Goal: Information Seeking & Learning: Find specific fact

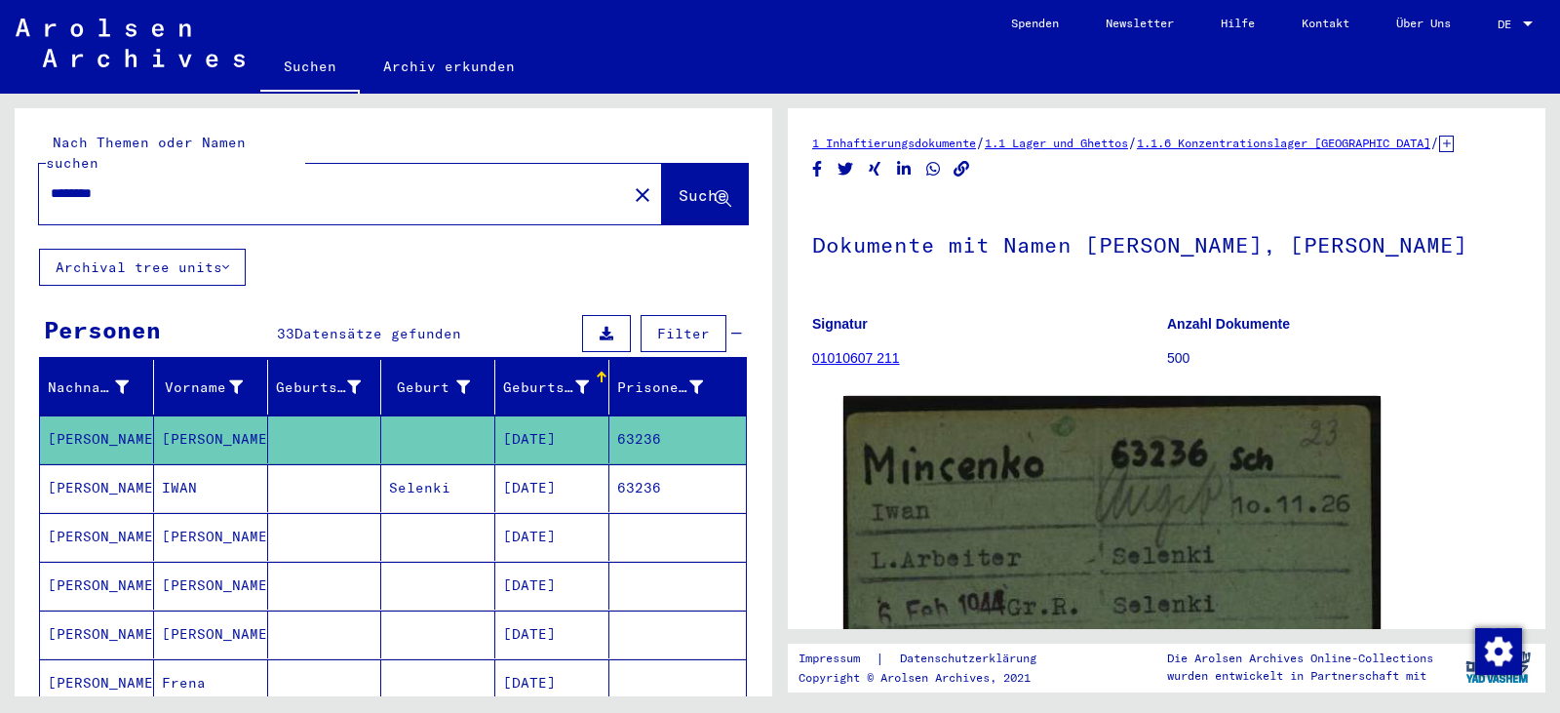
scroll to position [358, 0]
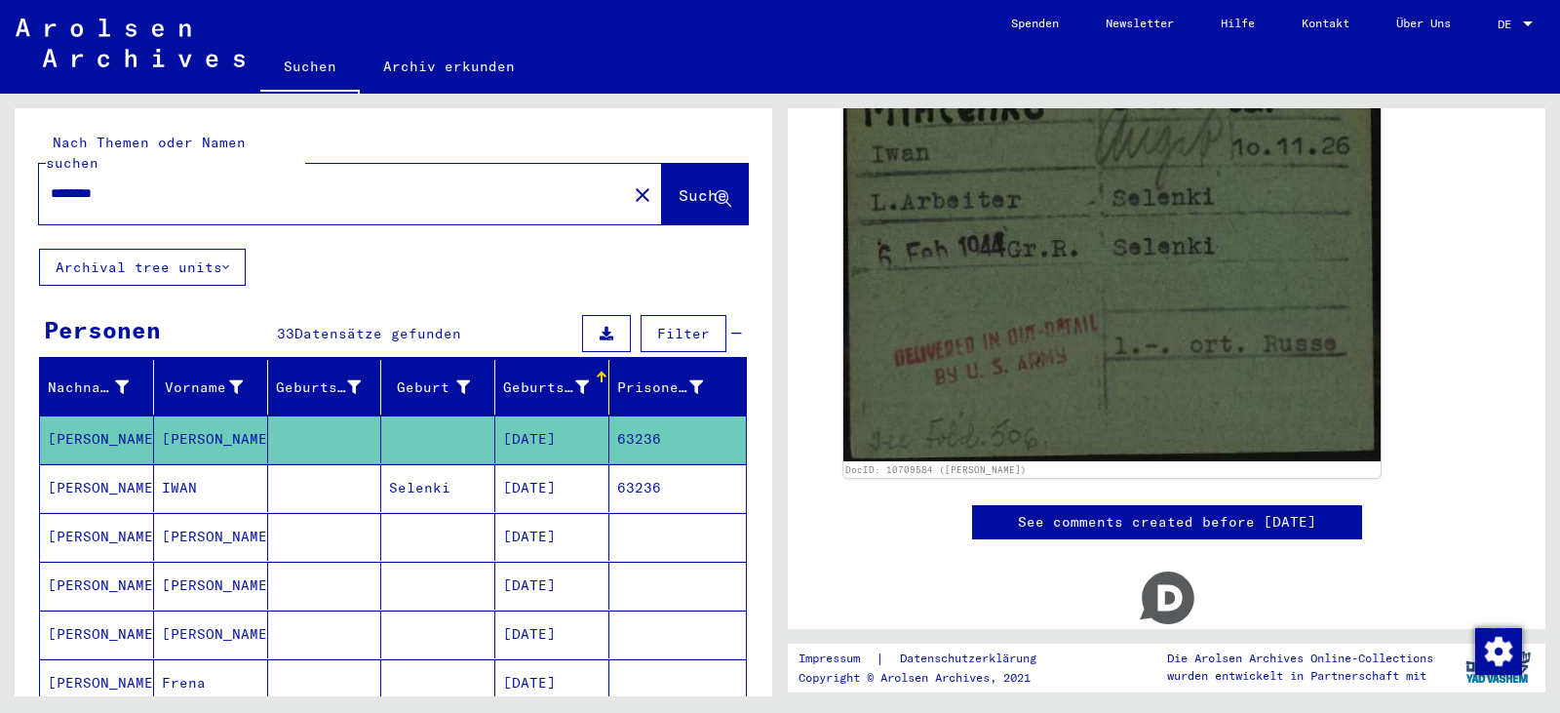
drag, startPoint x: 131, startPoint y: 175, endPoint x: 0, endPoint y: 171, distance: 130.7
click at [0, 171] on div "Nach Themen oder Namen suchen ******** close Suche Archival tree units Personen…" at bounding box center [390, 395] width 780 height 602
type input "**********"
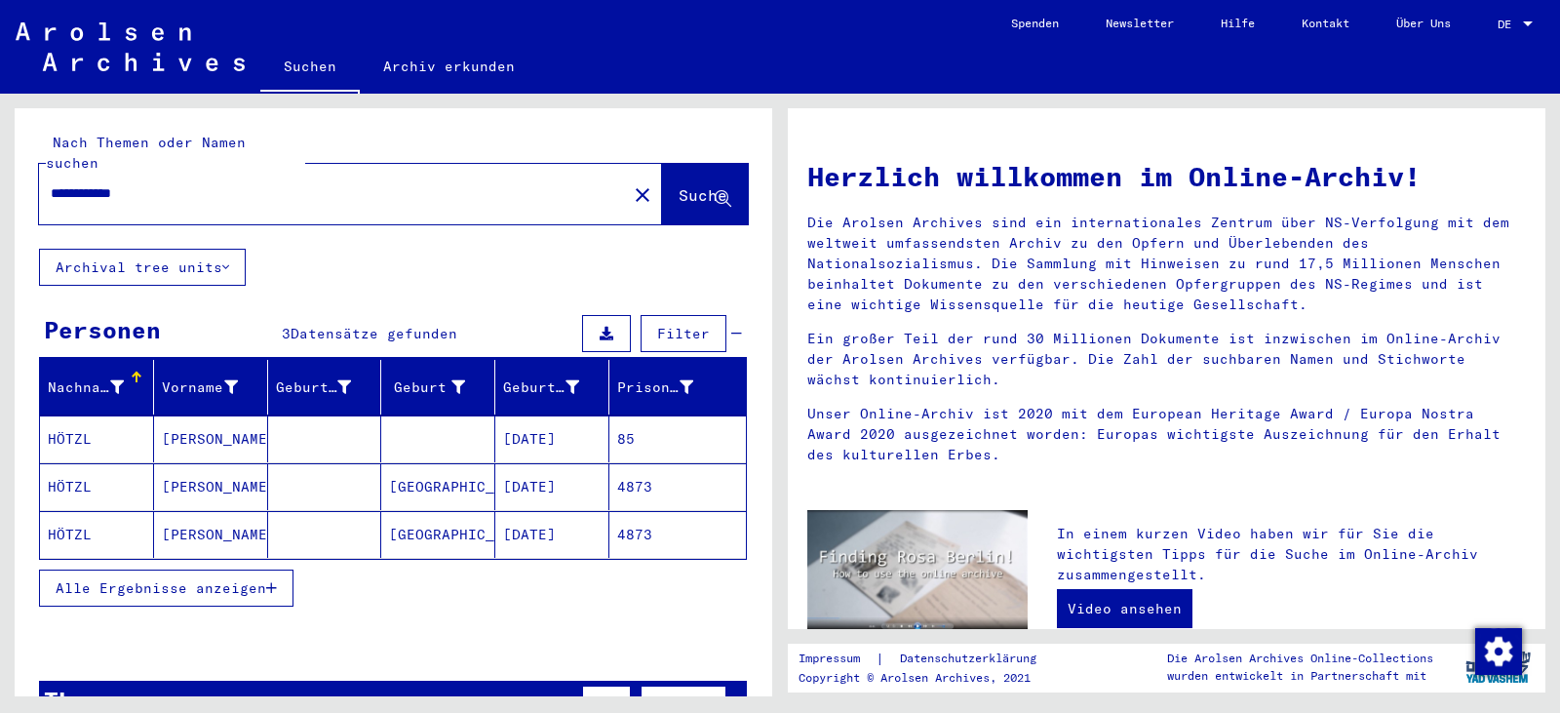
click at [515, 418] on mat-cell "[DATE]" at bounding box center [552, 438] width 114 height 47
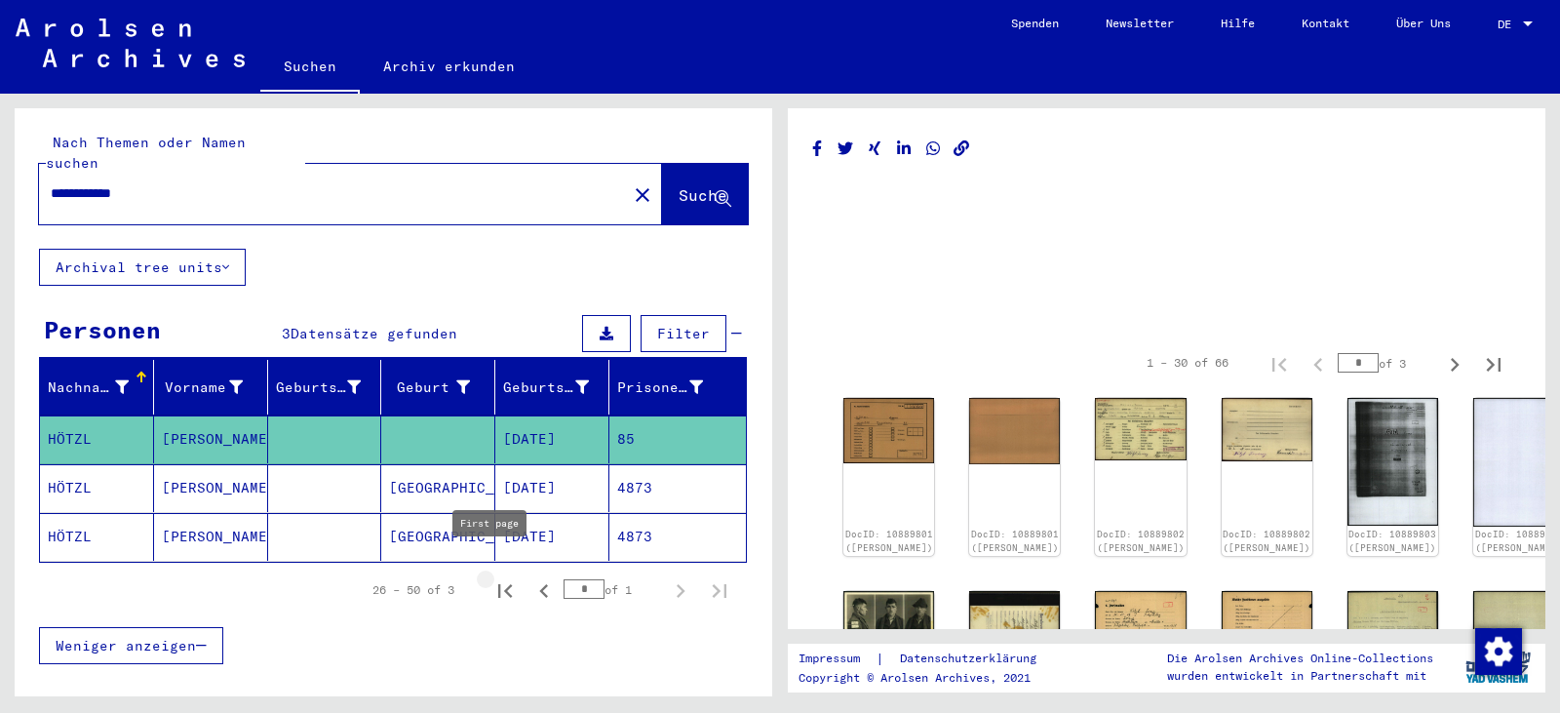
click at [491, 577] on icon "First page" at bounding box center [504, 590] width 27 height 27
type input "*"
click at [1119, 435] on img at bounding box center [1141, 426] width 96 height 65
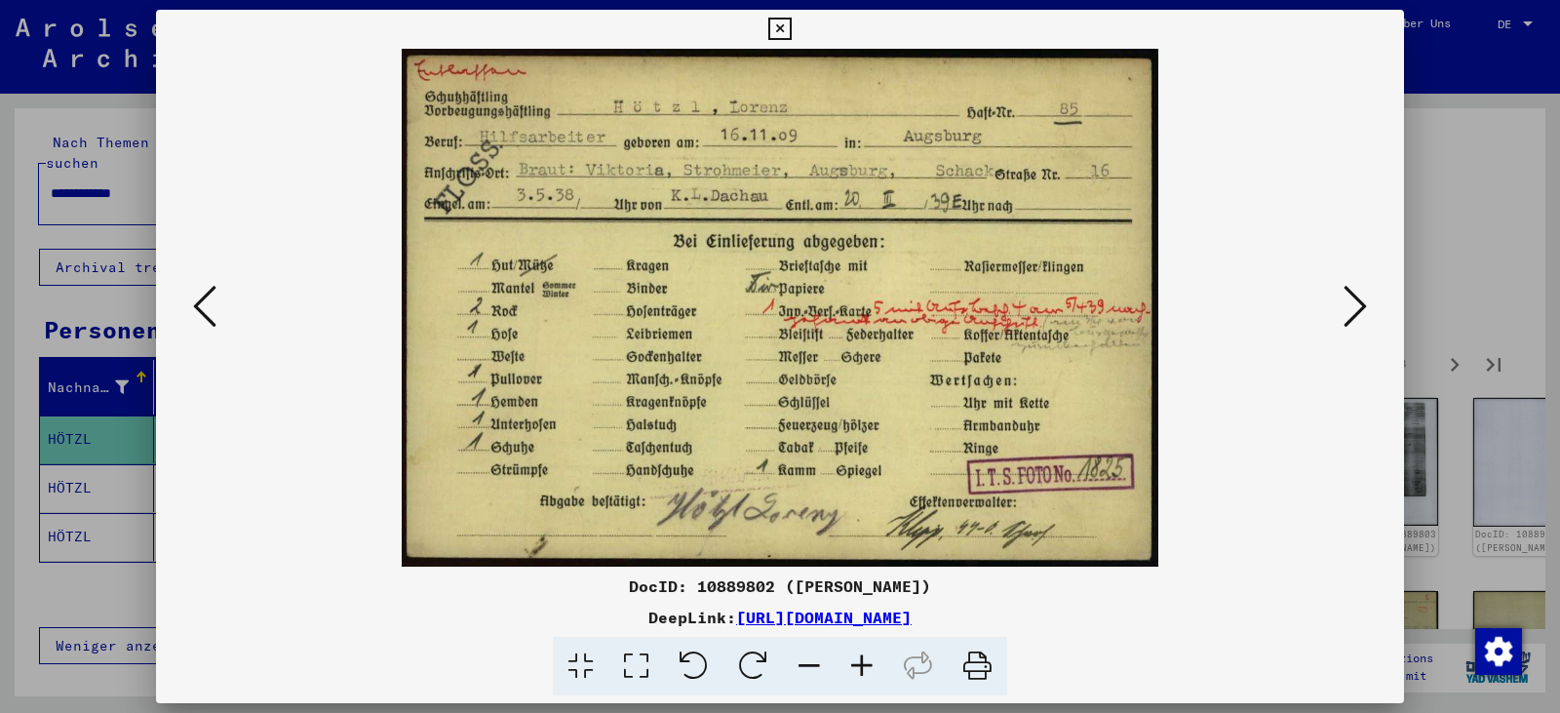
click at [1356, 305] on icon at bounding box center [1354, 306] width 23 height 47
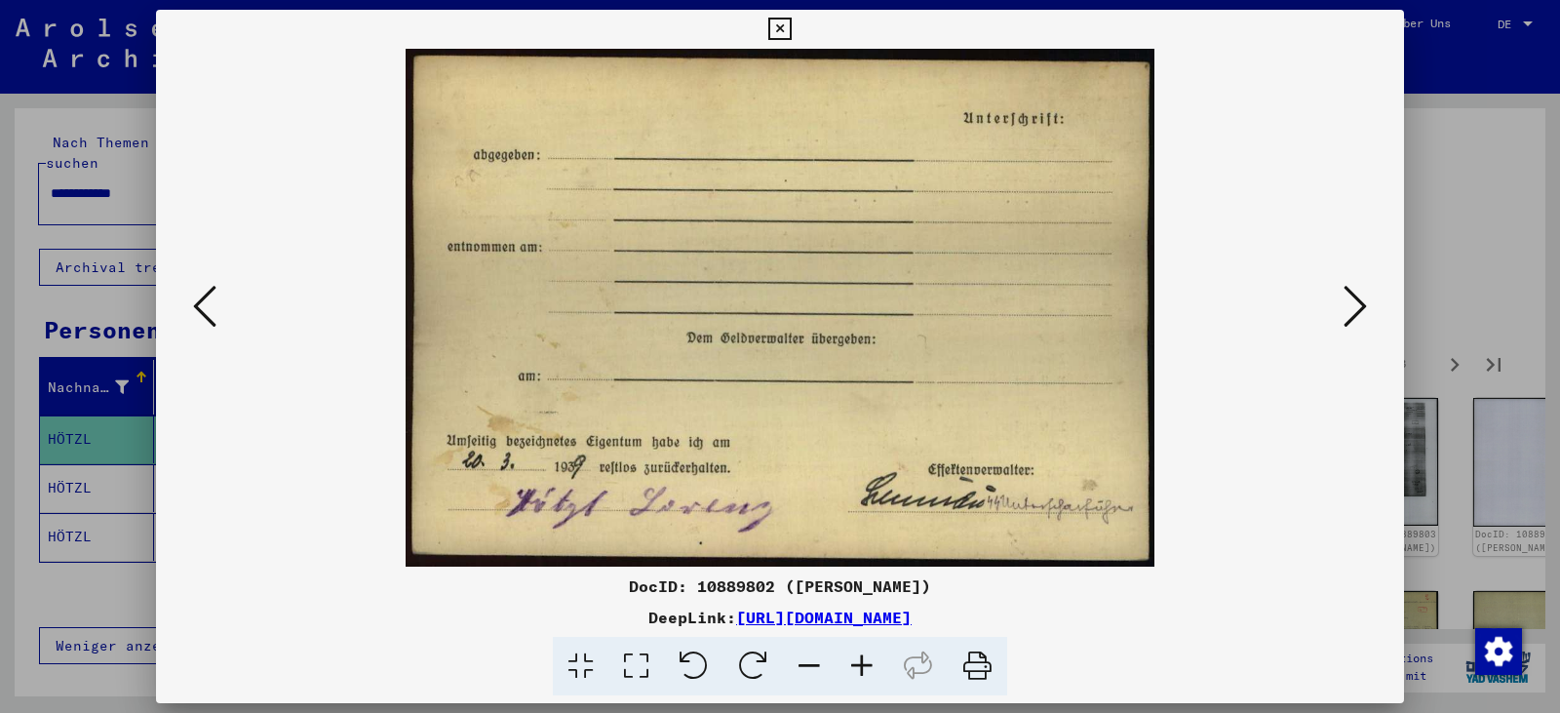
click at [1356, 305] on icon at bounding box center [1354, 306] width 23 height 47
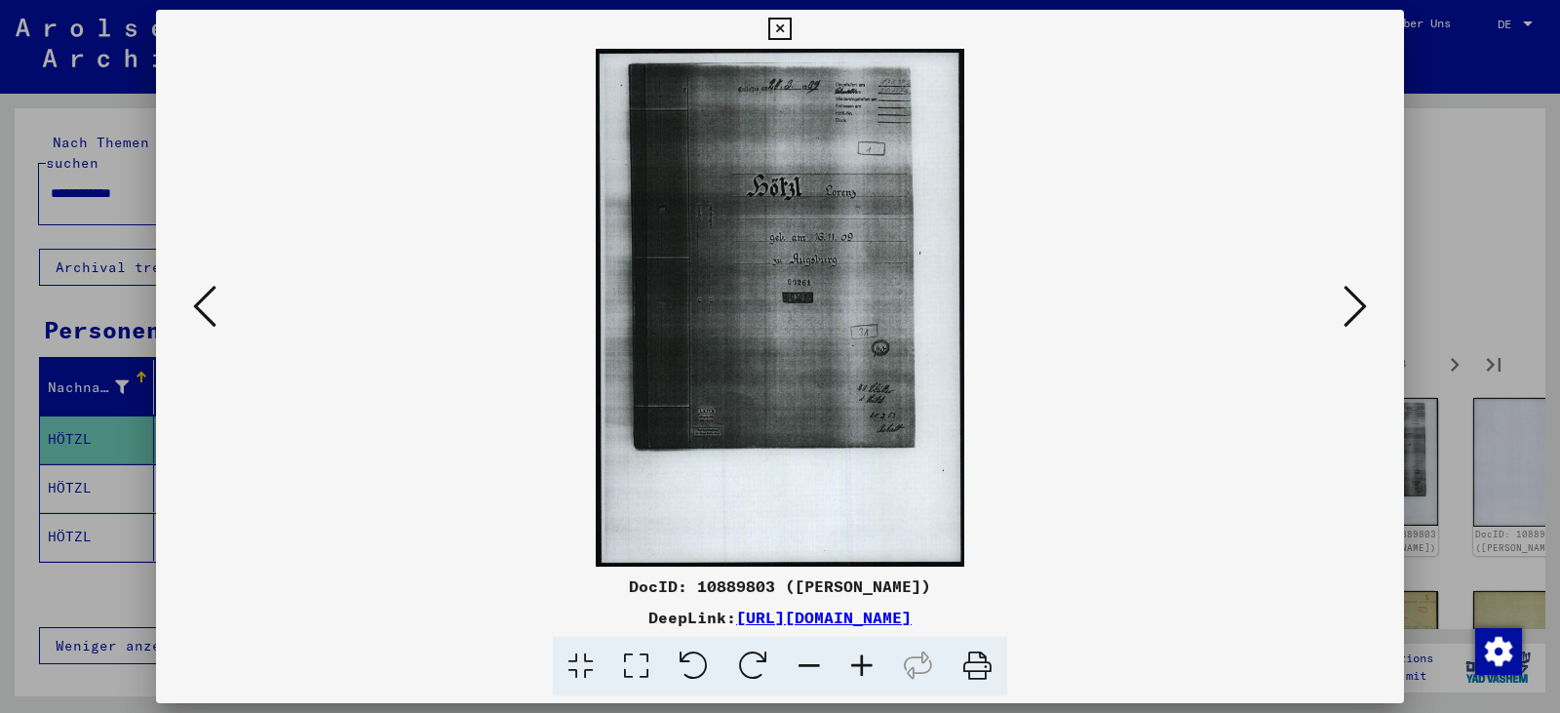
click at [1356, 305] on icon at bounding box center [1354, 306] width 23 height 47
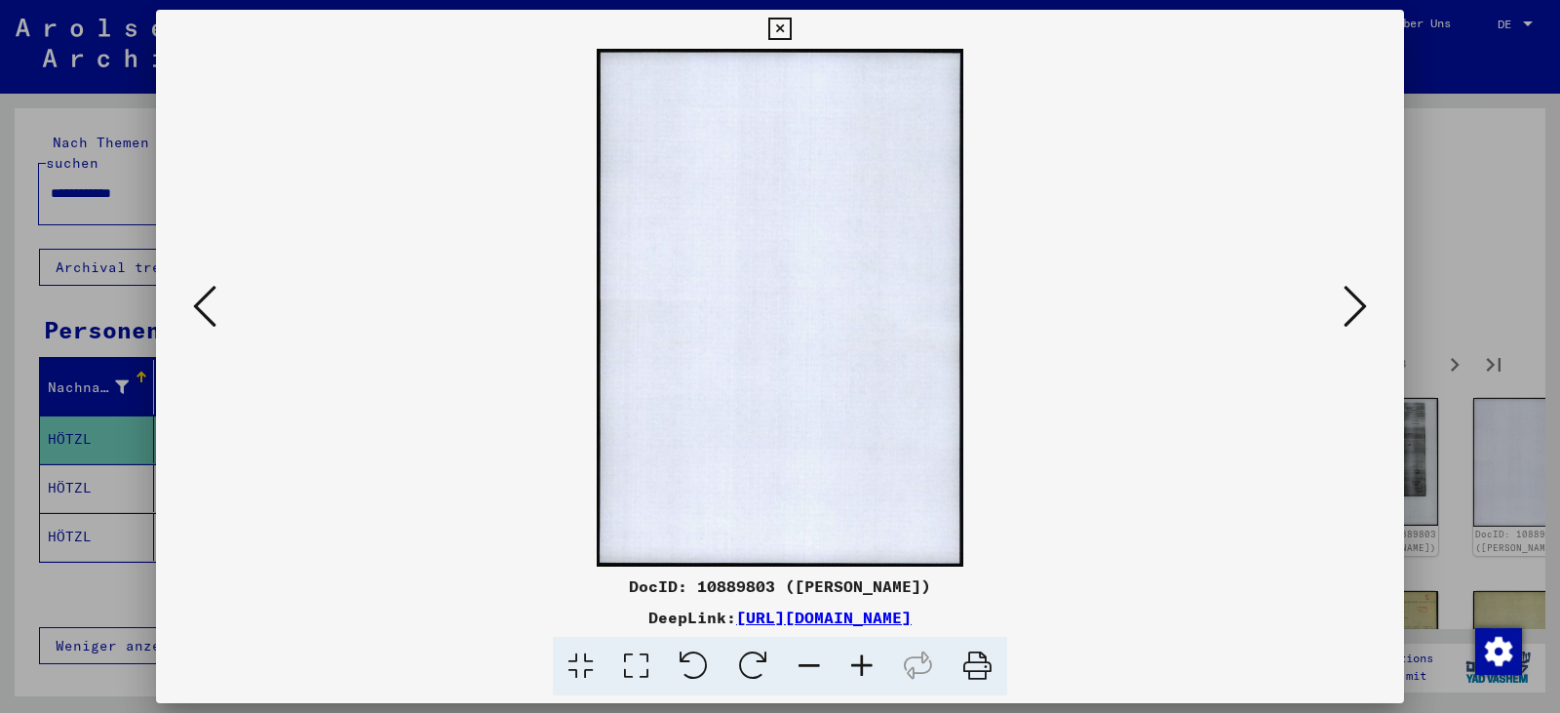
click at [1356, 305] on icon at bounding box center [1354, 306] width 23 height 47
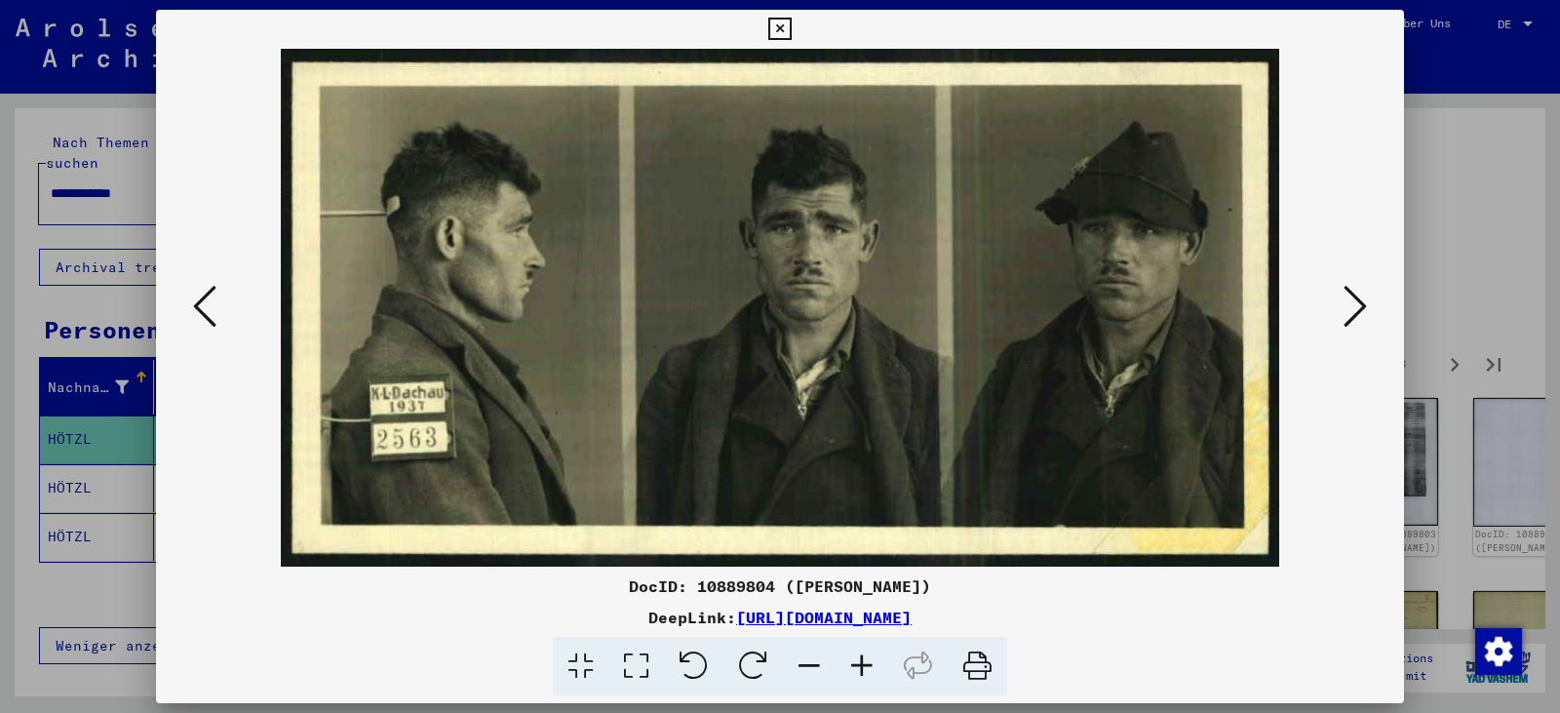
click at [988, 669] on icon at bounding box center [976, 666] width 59 height 59
click at [1344, 322] on icon at bounding box center [1354, 306] width 23 height 47
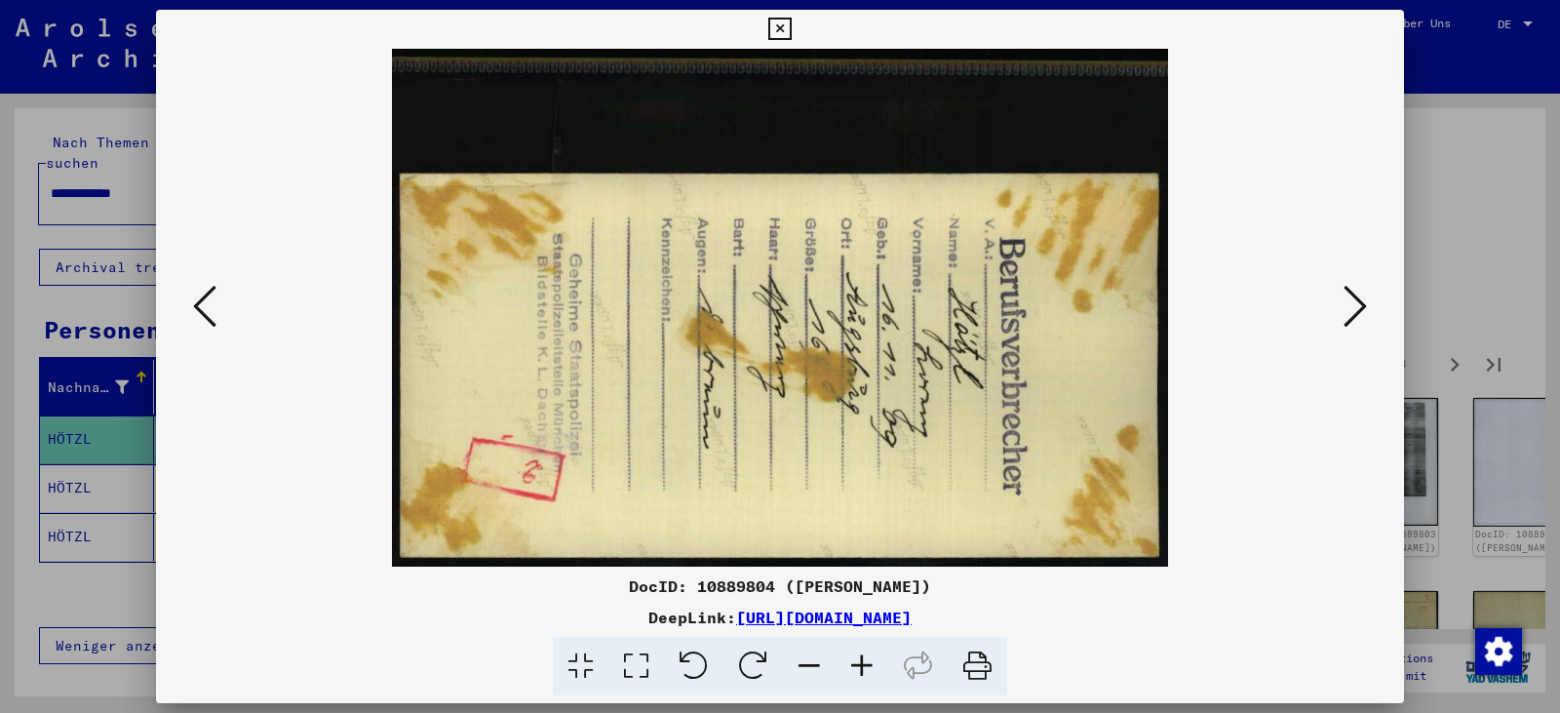
click at [1352, 319] on icon at bounding box center [1354, 306] width 23 height 47
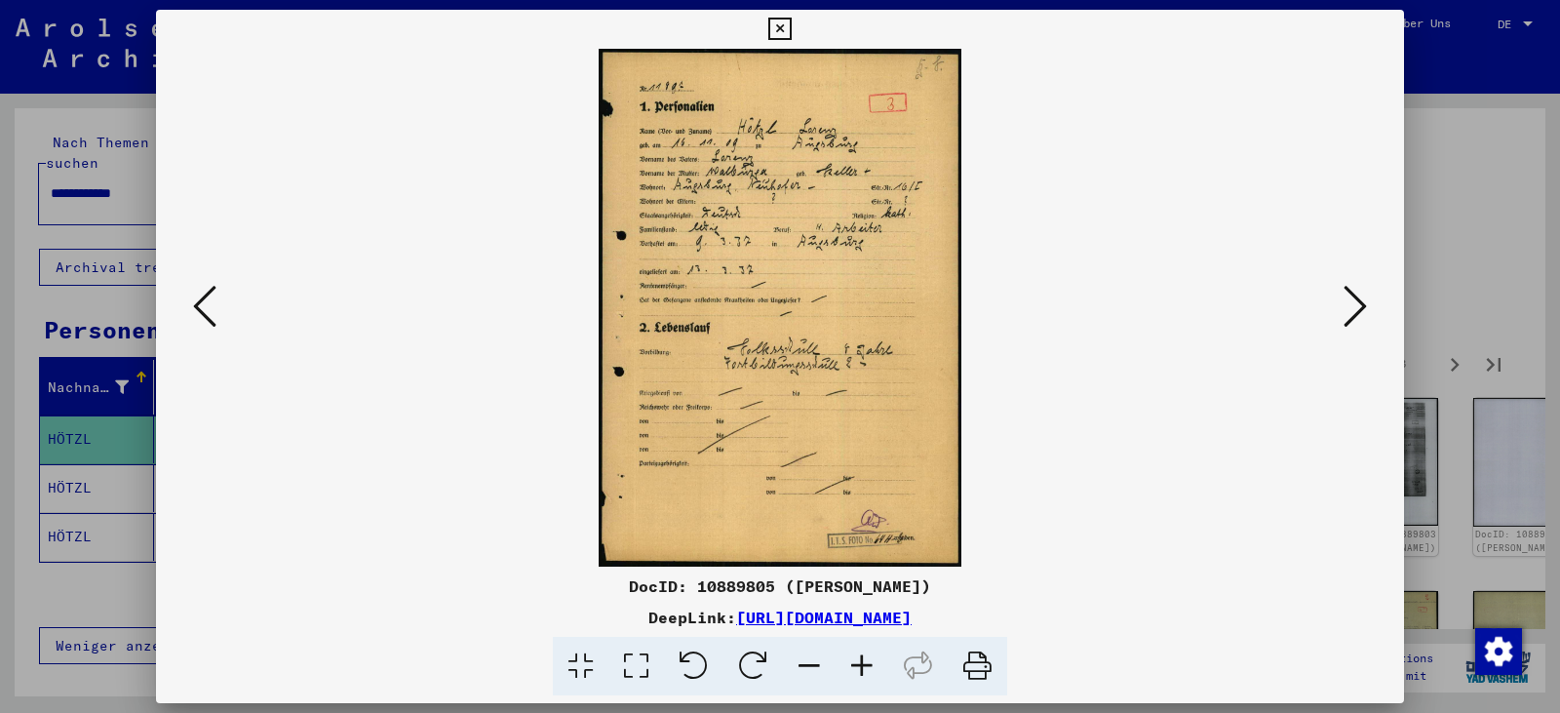
click at [1352, 319] on icon at bounding box center [1354, 306] width 23 height 47
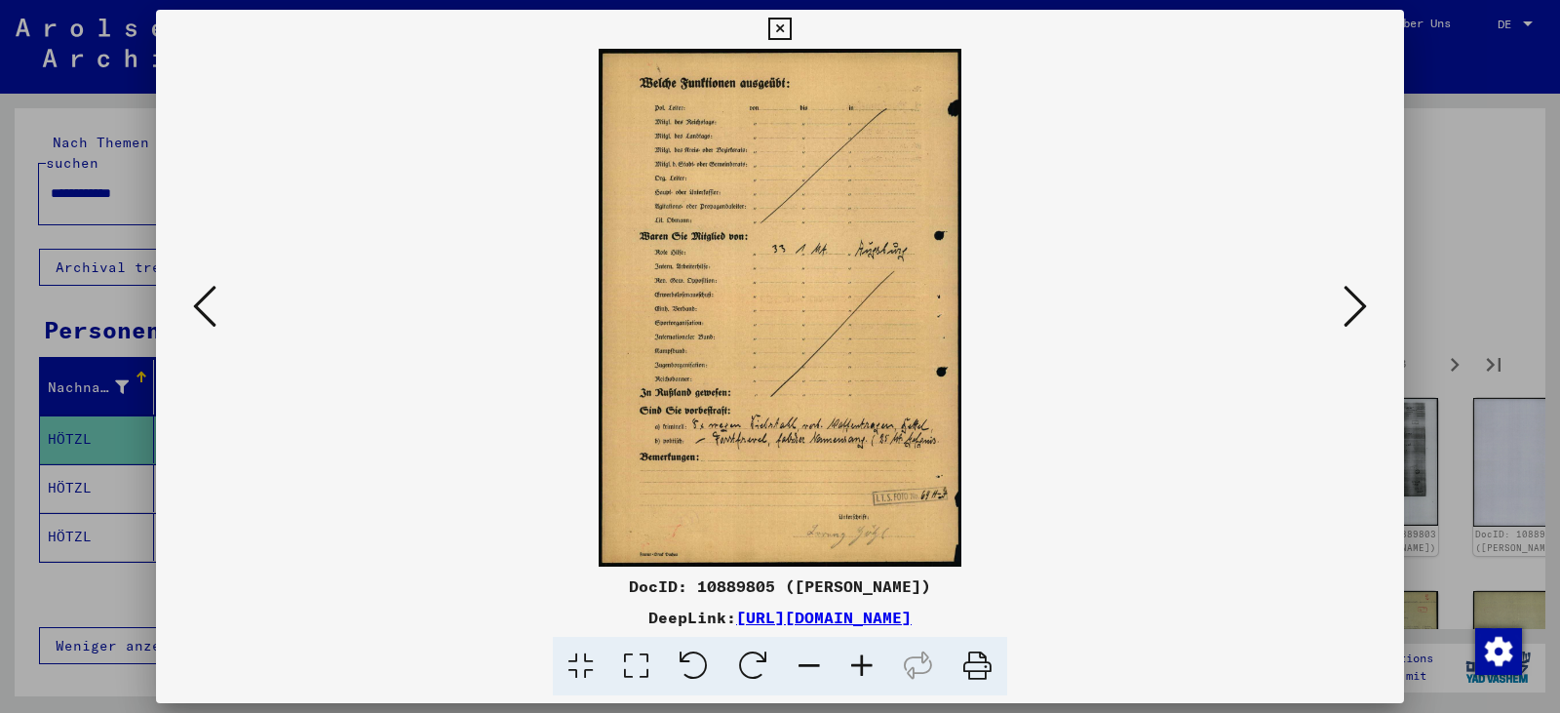
click at [193, 295] on icon at bounding box center [204, 306] width 23 height 47
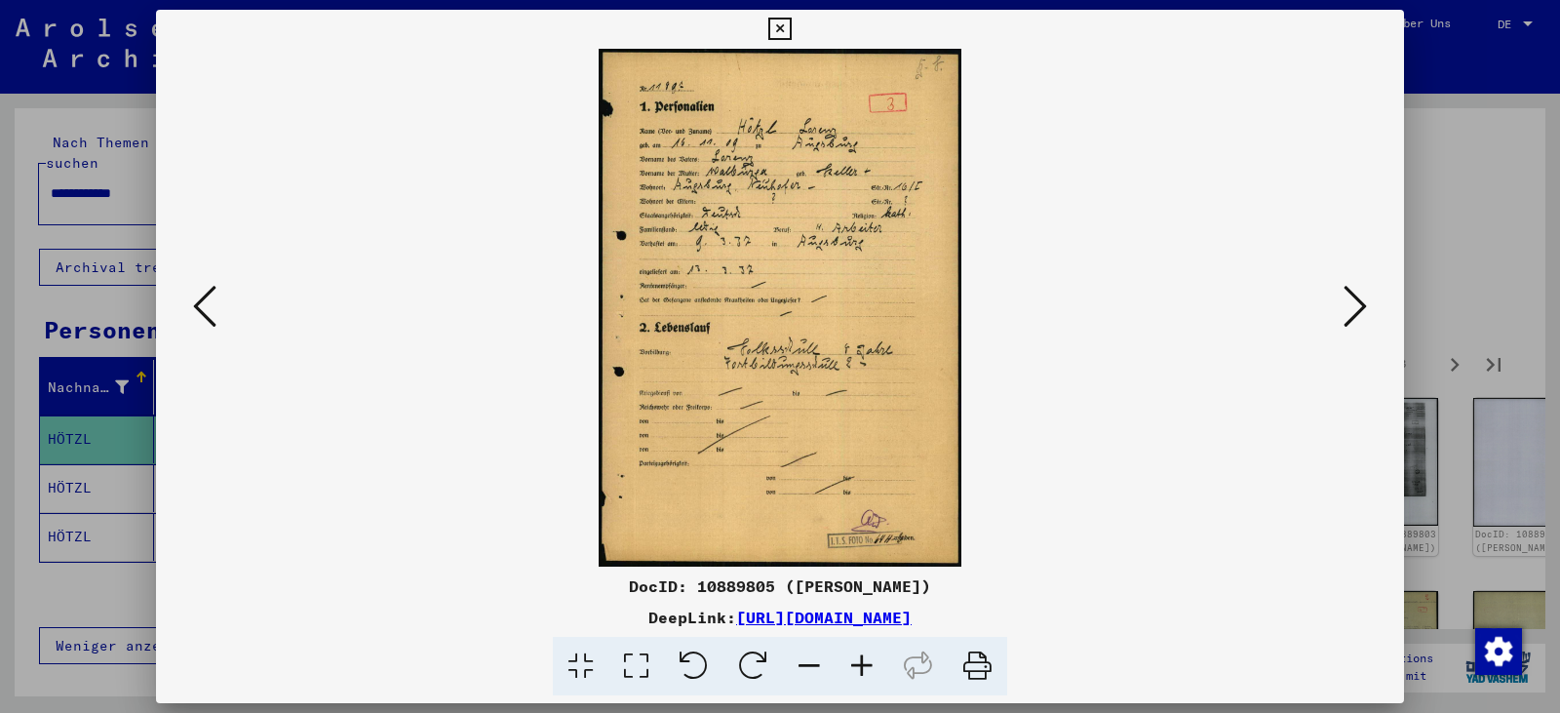
click at [632, 658] on icon at bounding box center [636, 666] width 56 height 59
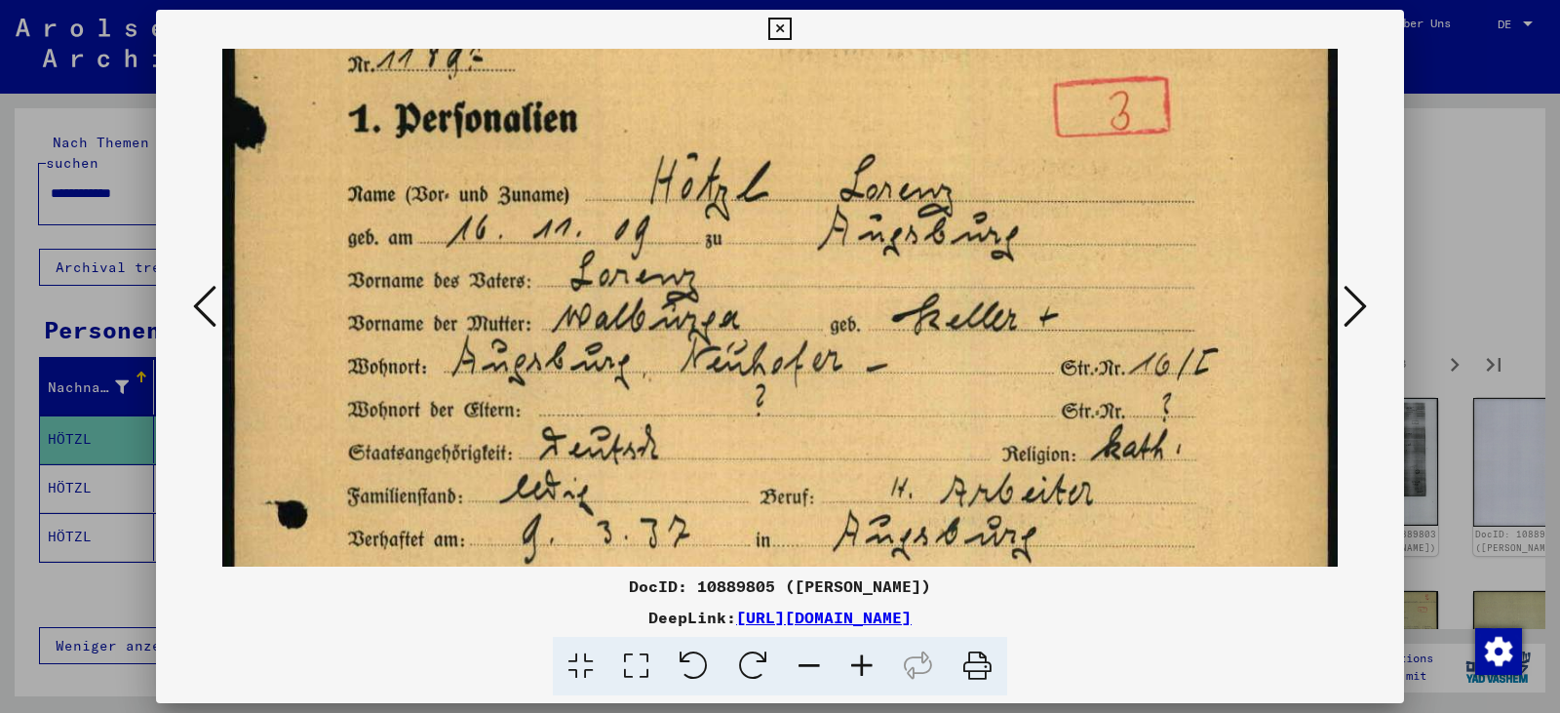
scroll to position [34, 0]
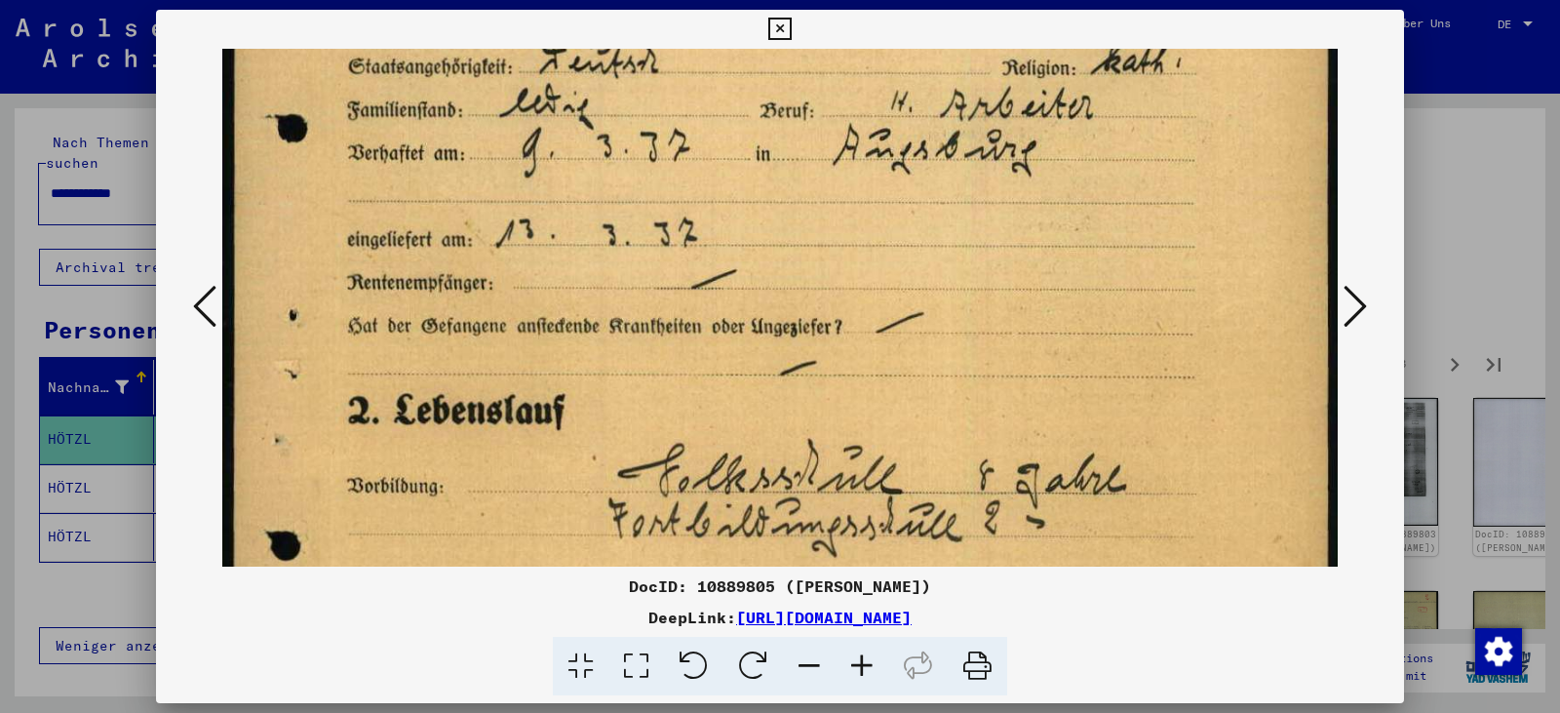
drag, startPoint x: 683, startPoint y: 490, endPoint x: 738, endPoint y: -3, distance: 496.2
click at [738, 0] on html "**********" at bounding box center [780, 356] width 1560 height 713
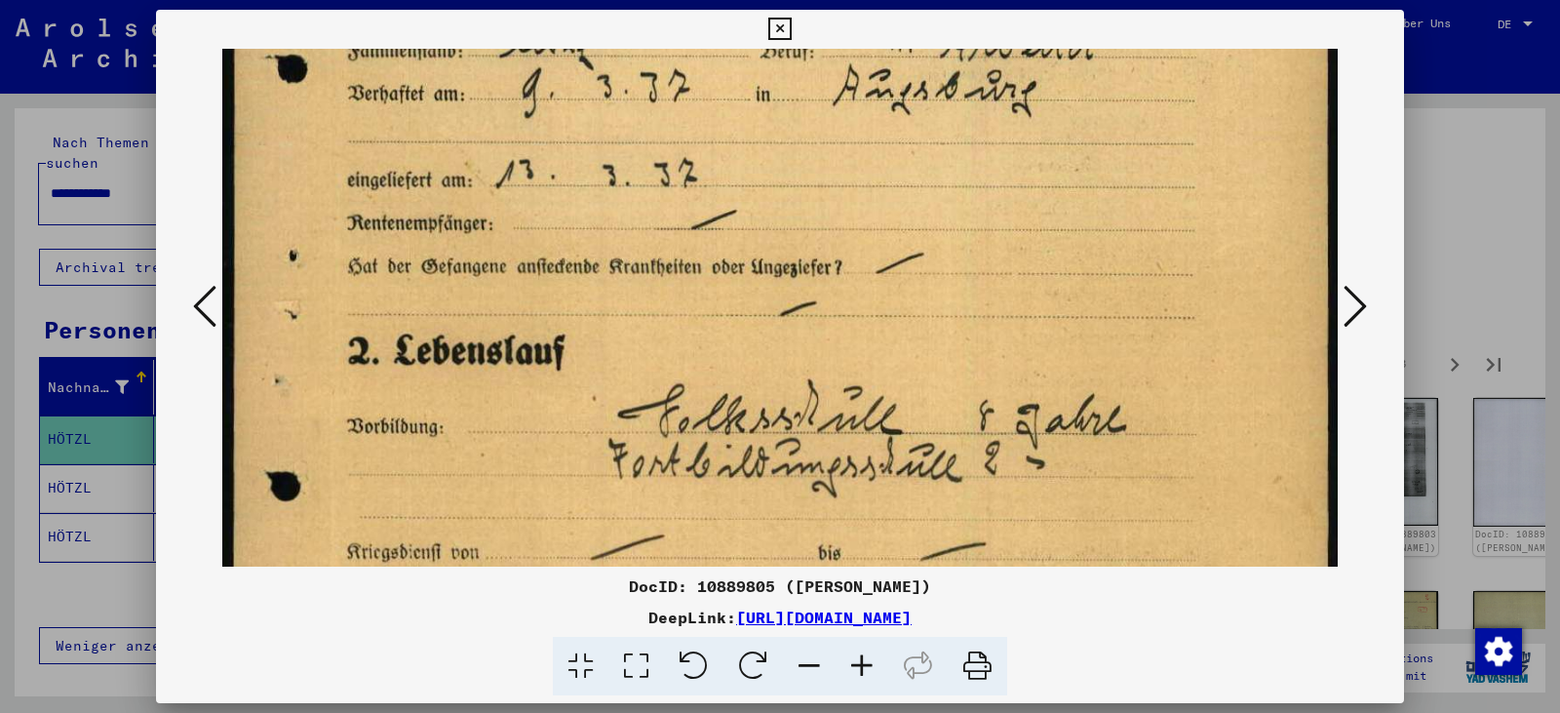
scroll to position [555, 0]
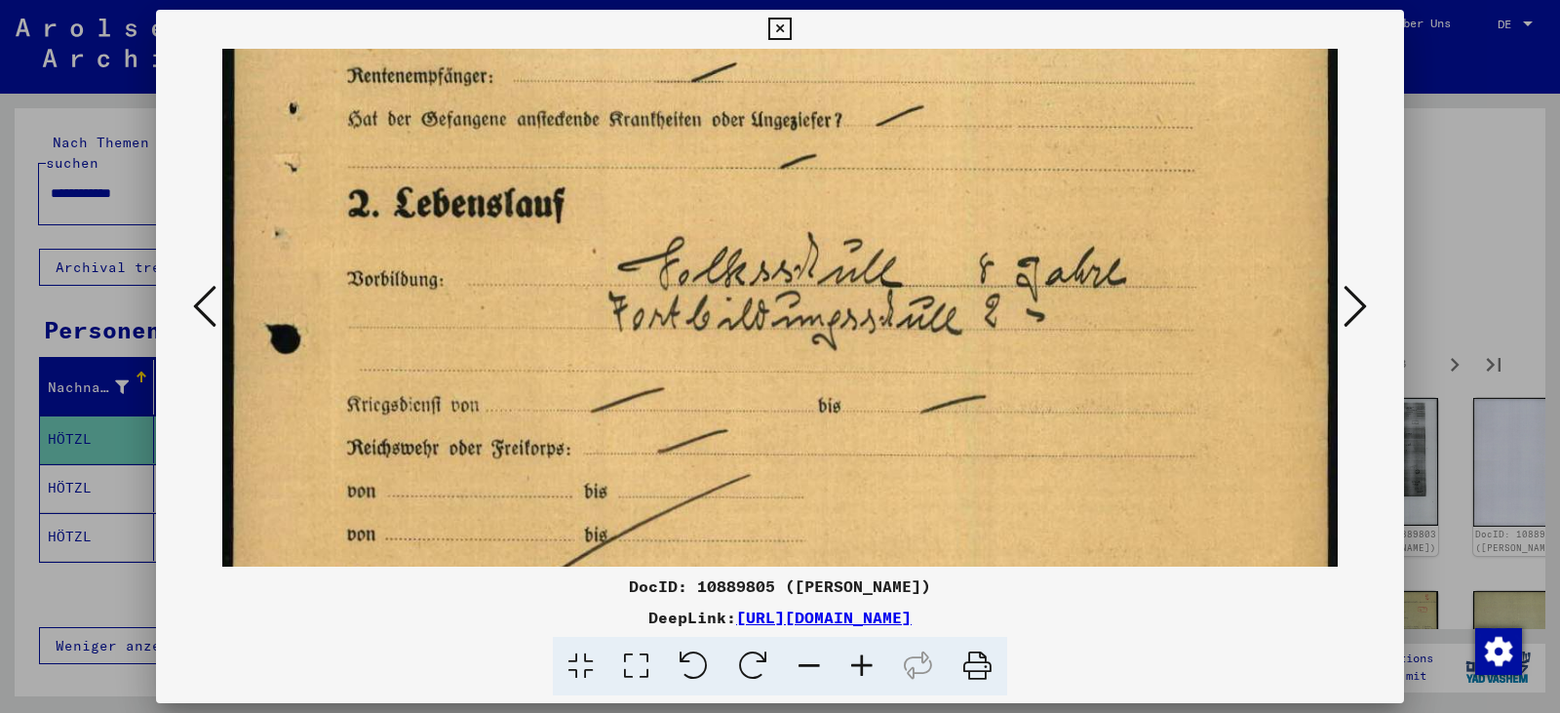
drag, startPoint x: 802, startPoint y: 291, endPoint x: 757, endPoint y: 85, distance: 211.5
click at [757, 85] on img at bounding box center [779, 143] width 1115 height 1588
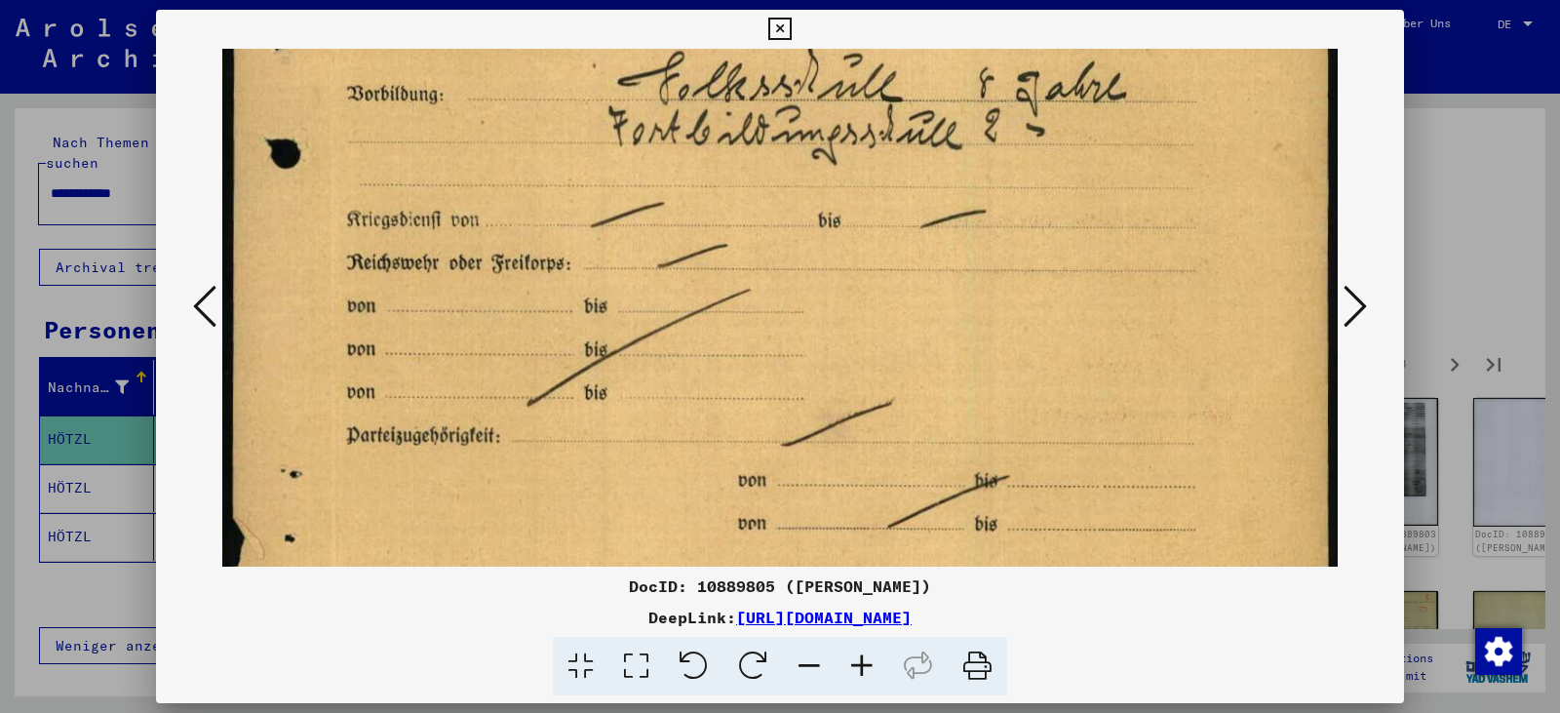
drag, startPoint x: 795, startPoint y: 352, endPoint x: 784, endPoint y: 97, distance: 254.7
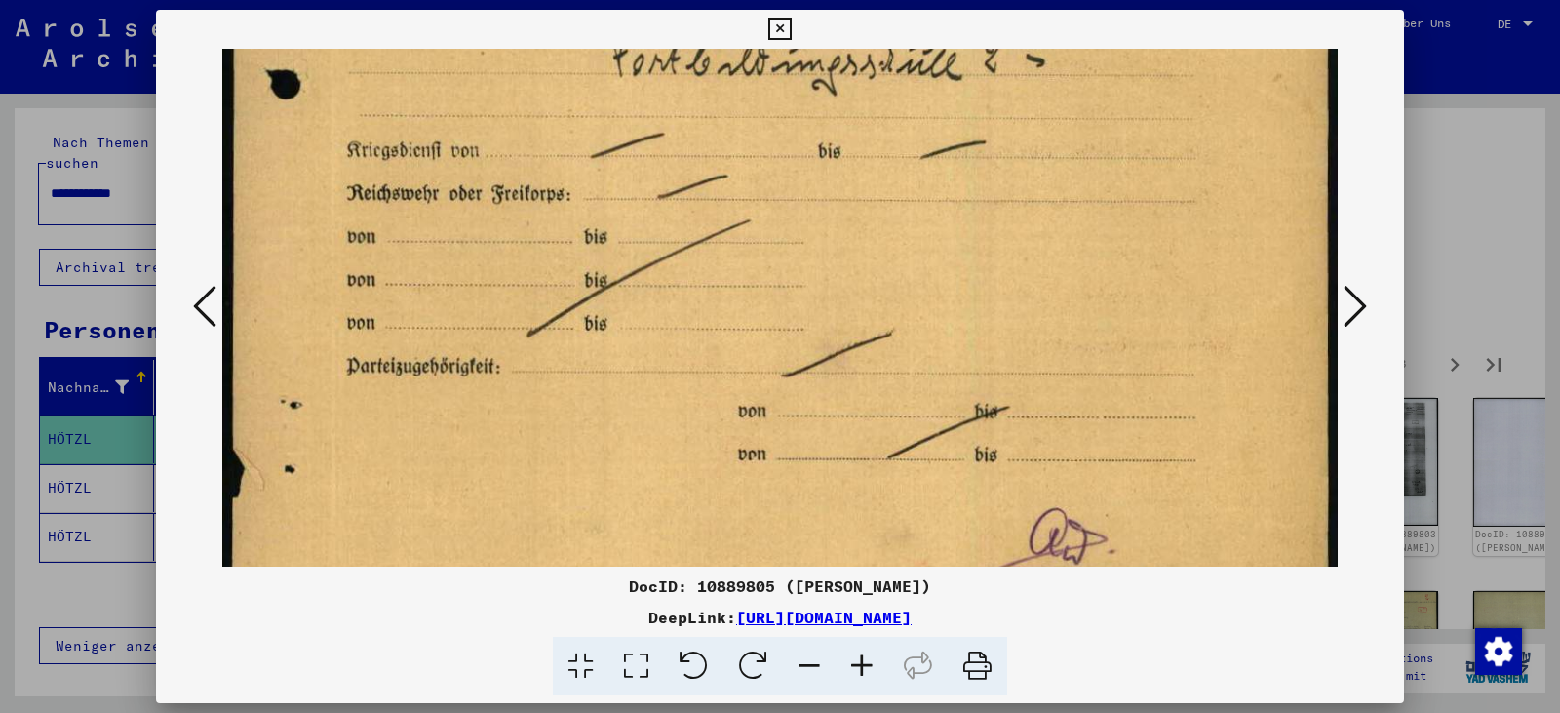
scroll to position [1070, 0]
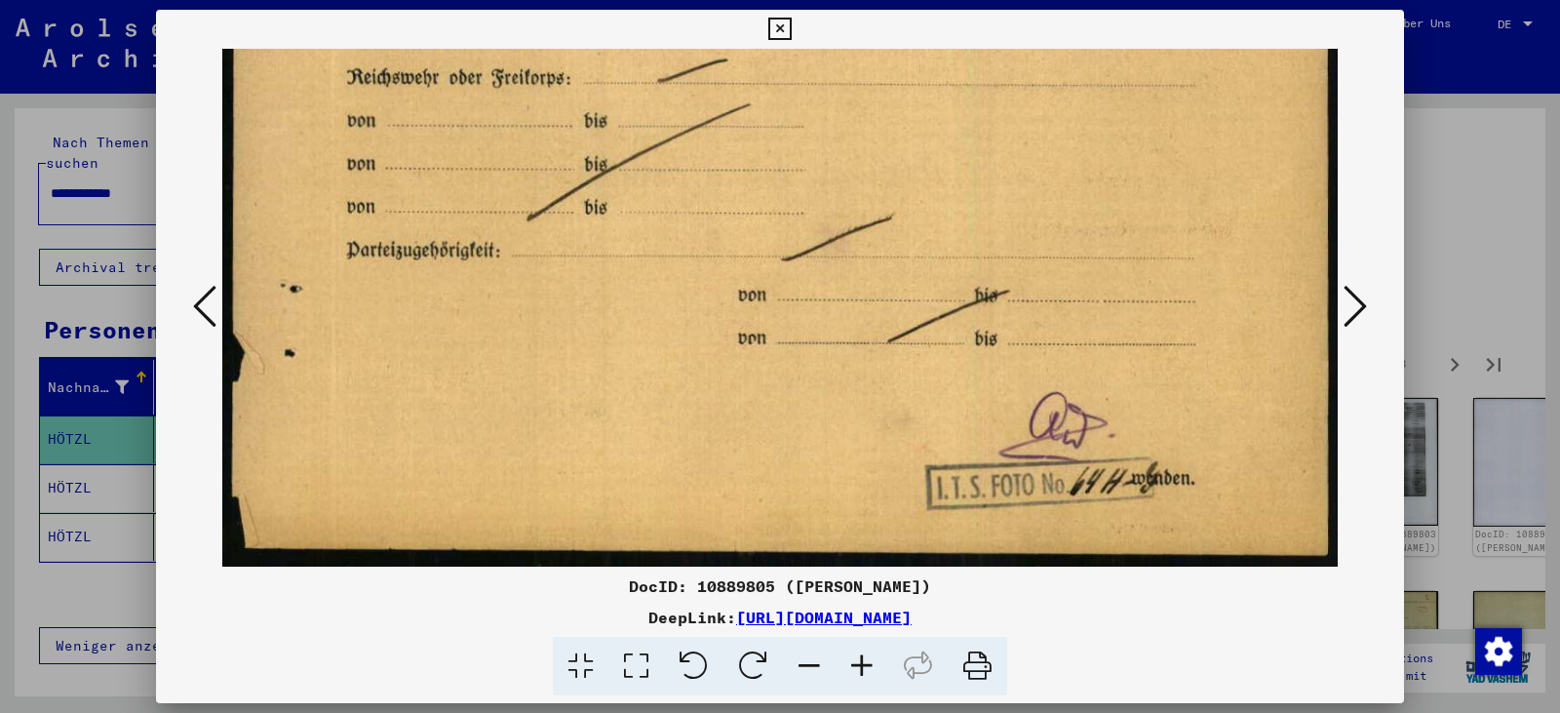
drag, startPoint x: 868, startPoint y: 357, endPoint x: 854, endPoint y: 111, distance: 246.1
drag, startPoint x: 972, startPoint y: 671, endPoint x: 1124, endPoint y: 634, distance: 156.5
click at [972, 671] on icon at bounding box center [976, 666] width 59 height 59
click at [1351, 310] on icon at bounding box center [1354, 306] width 23 height 47
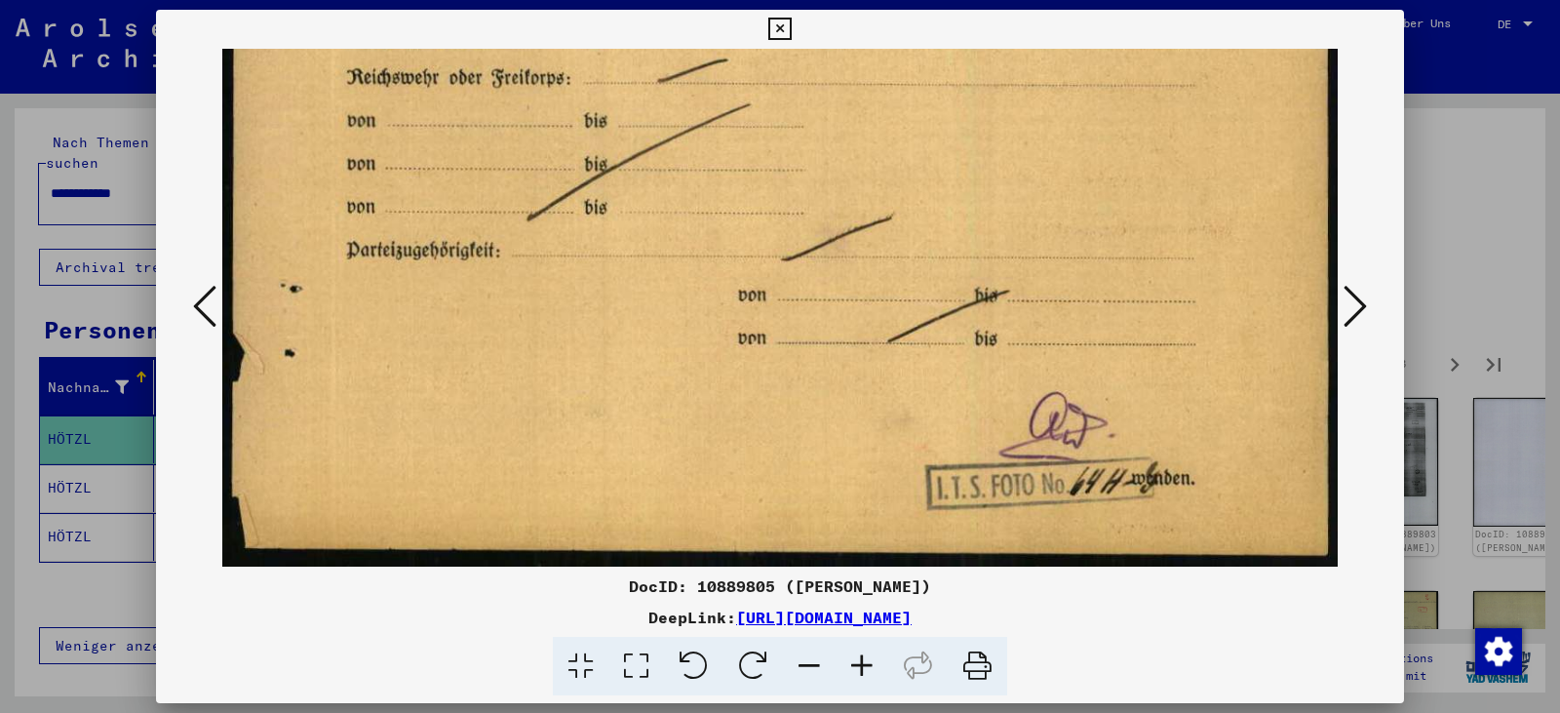
scroll to position [0, 0]
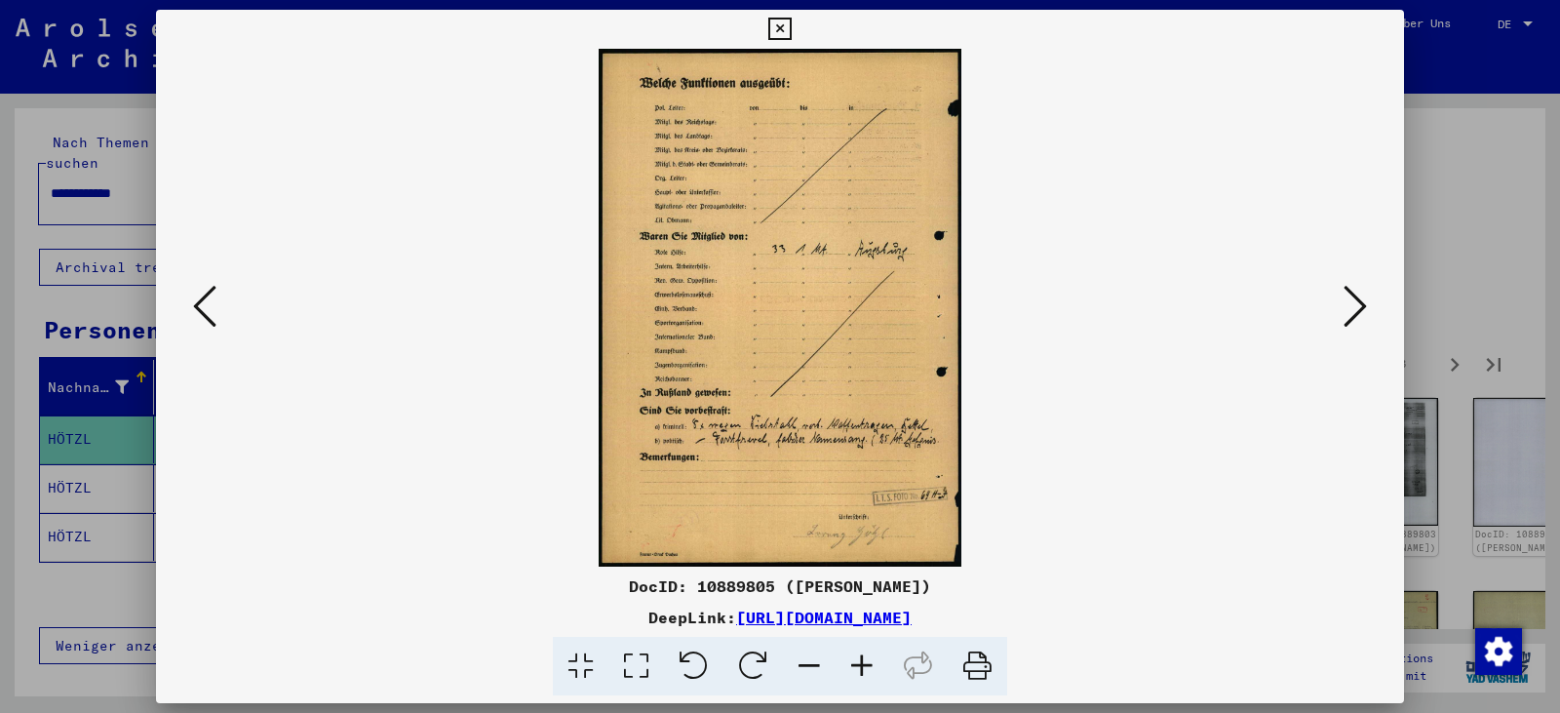
click at [621, 678] on icon at bounding box center [636, 666] width 56 height 59
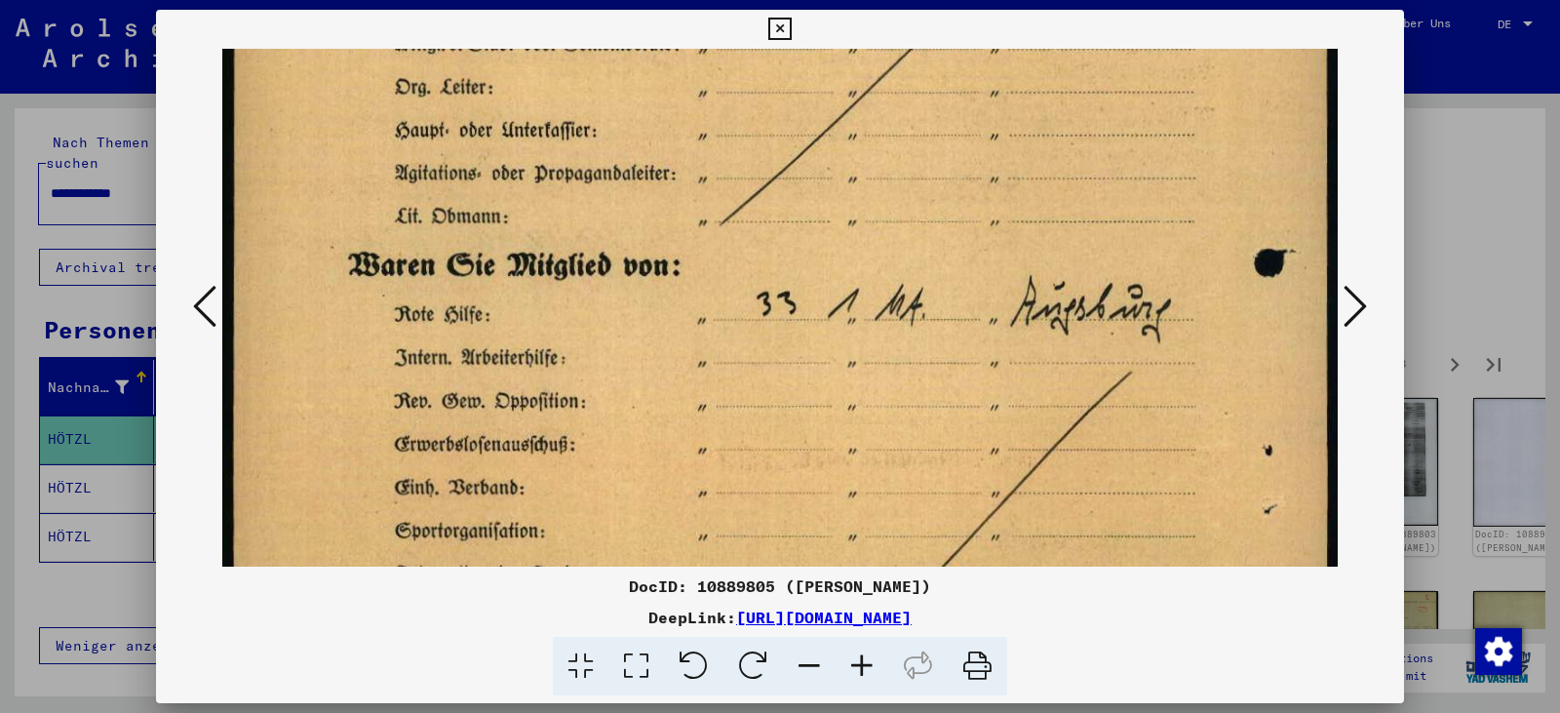
drag, startPoint x: 660, startPoint y: 505, endPoint x: 739, endPoint y: 86, distance: 426.5
click at [738, 90] on img at bounding box center [779, 484] width 1115 height 1588
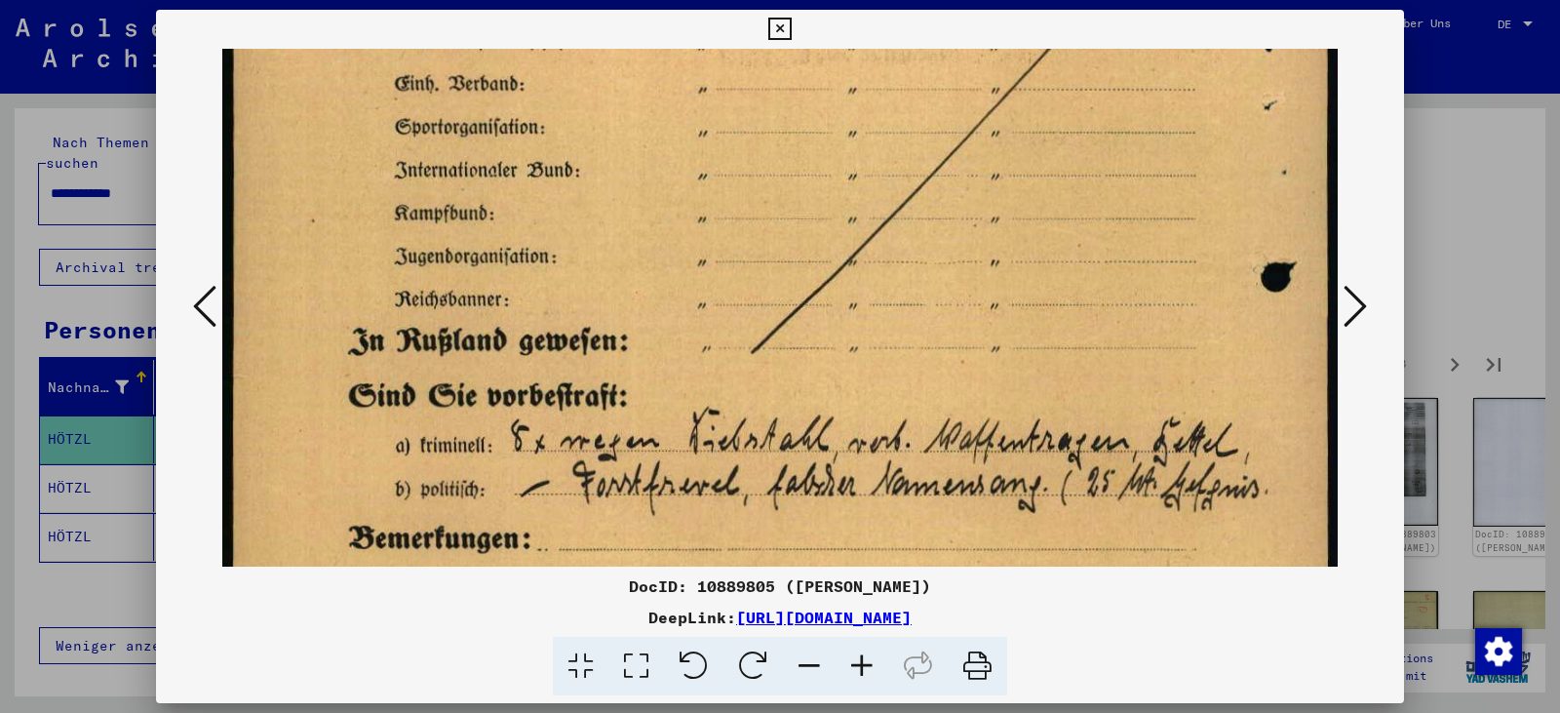
scroll to position [771, 0]
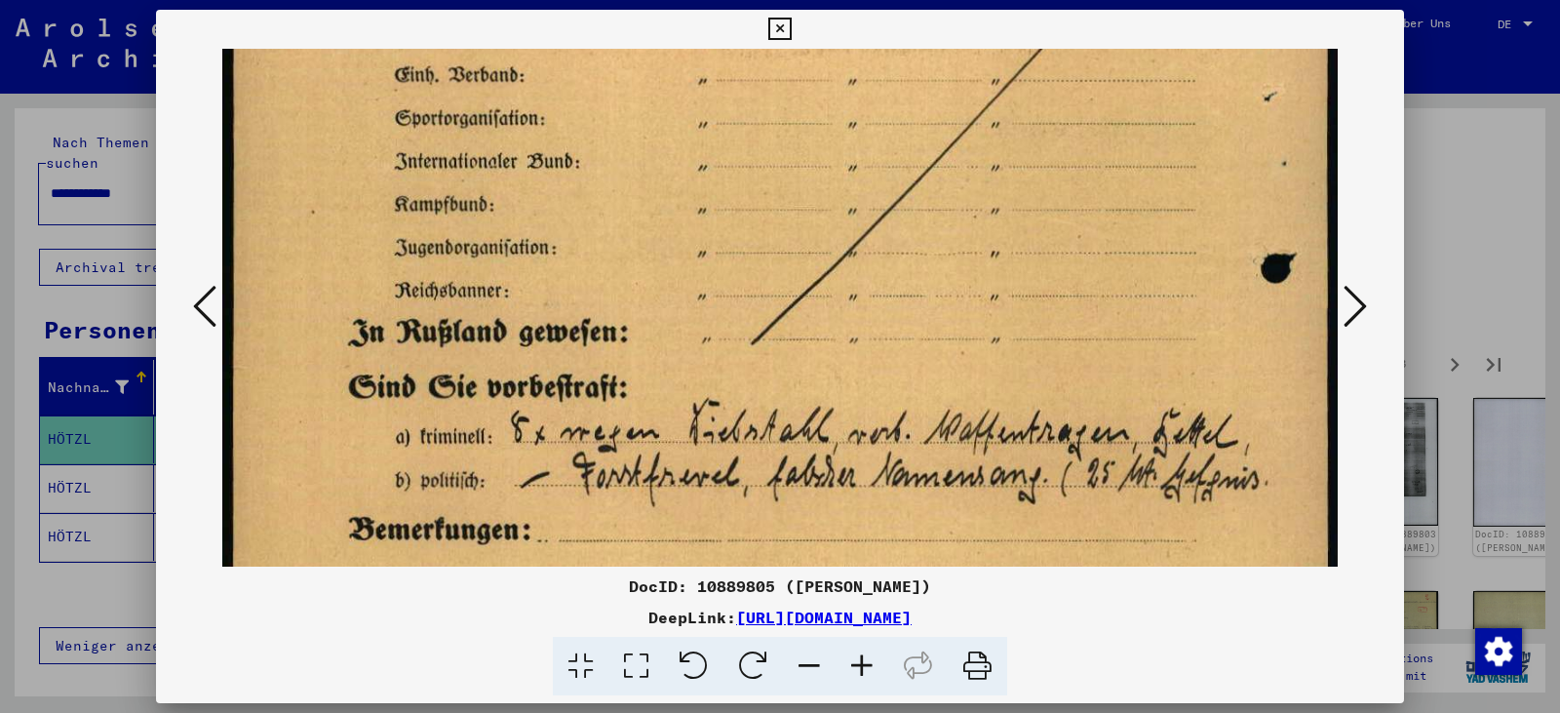
drag, startPoint x: 685, startPoint y: 400, endPoint x: 697, endPoint y: 44, distance: 356.0
click at [697, 44] on div "DocID: 10889805 ([PERSON_NAME]) DeepLink: [URL][DOMAIN_NAME]" at bounding box center [780, 353] width 1248 height 686
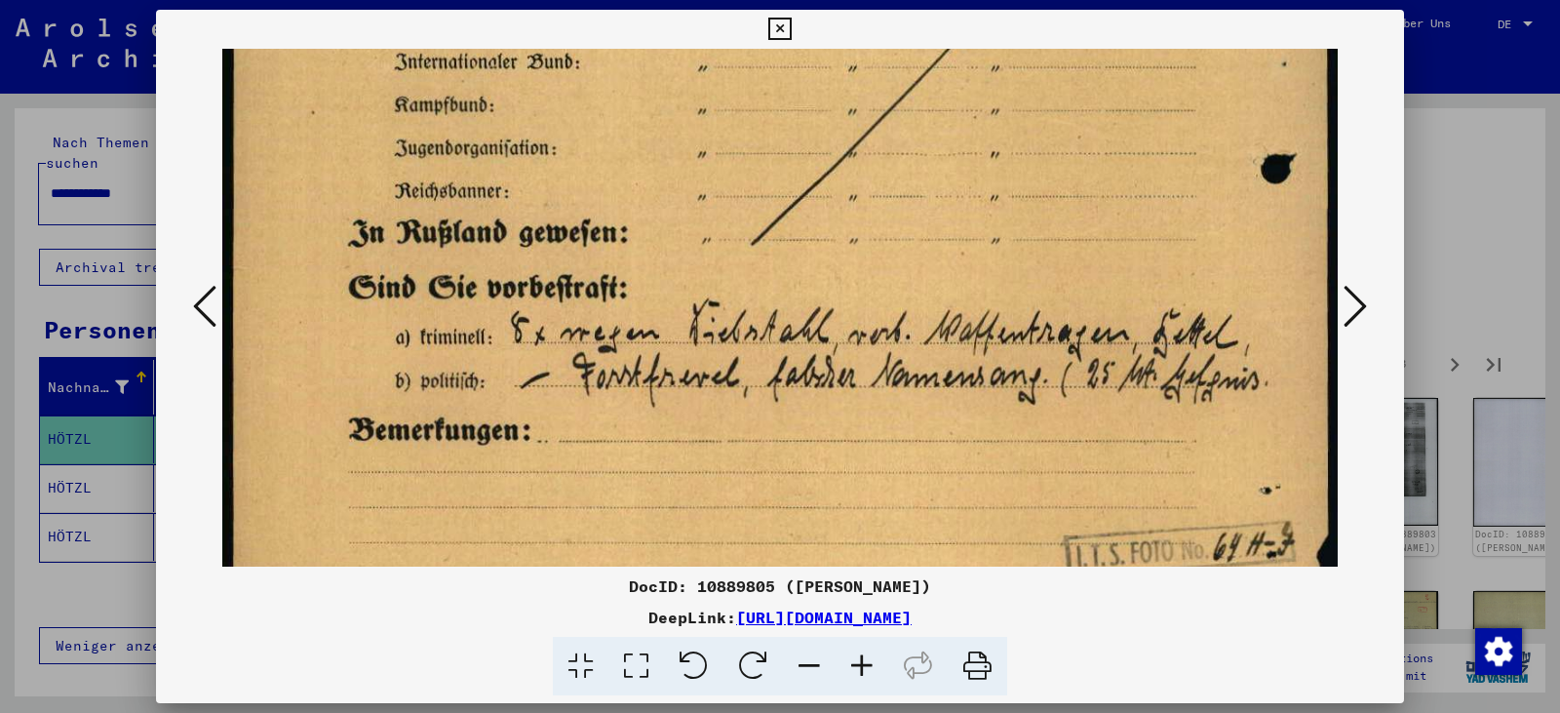
scroll to position [992, 0]
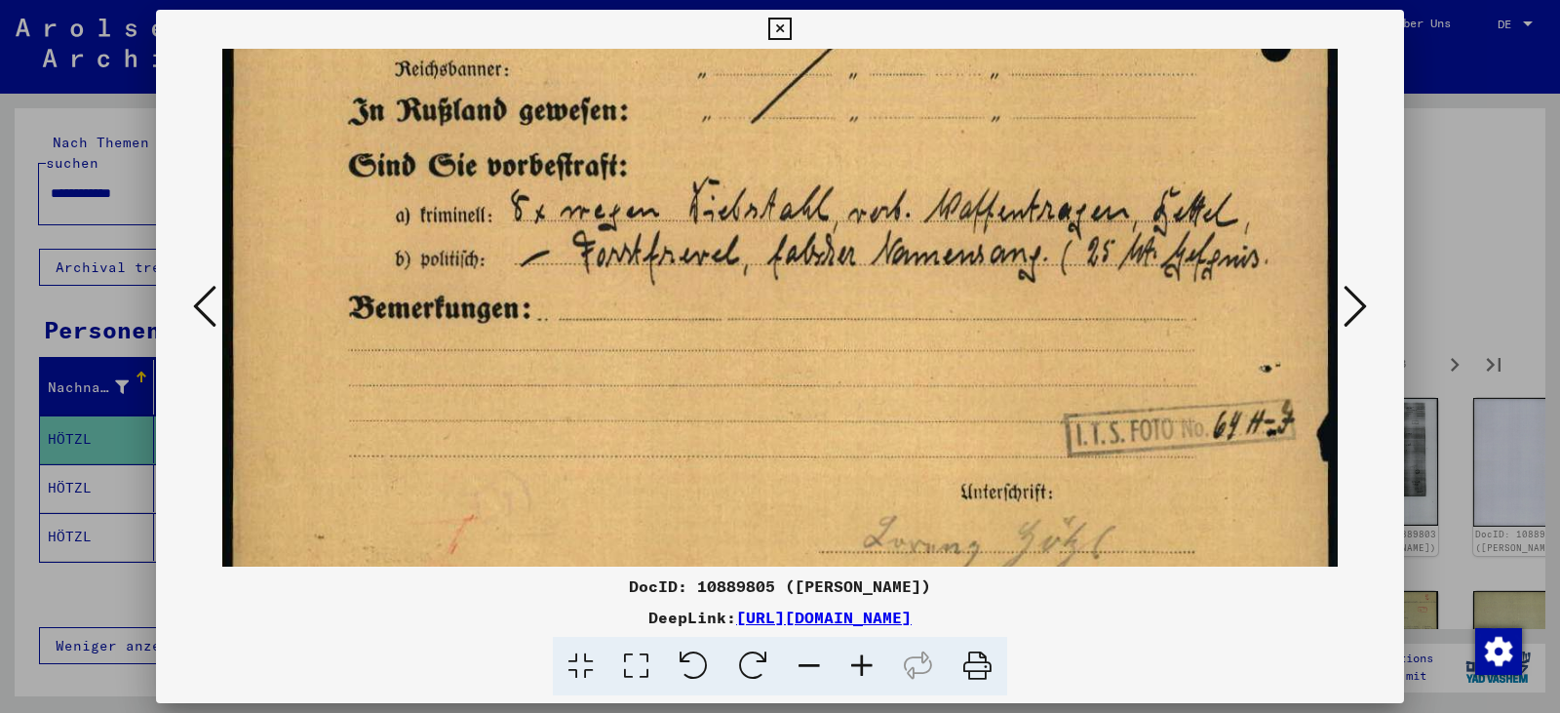
drag, startPoint x: 729, startPoint y: 265, endPoint x: 704, endPoint y: 44, distance: 222.7
click at [704, 44] on div "DocID: 10889805 ([PERSON_NAME]) DeepLink: [URL][DOMAIN_NAME]" at bounding box center [780, 353] width 1248 height 686
drag, startPoint x: 984, startPoint y: 653, endPoint x: 1129, endPoint y: 623, distance: 147.4
click at [984, 653] on icon at bounding box center [976, 666] width 59 height 59
click at [1347, 304] on icon at bounding box center [1354, 306] width 23 height 47
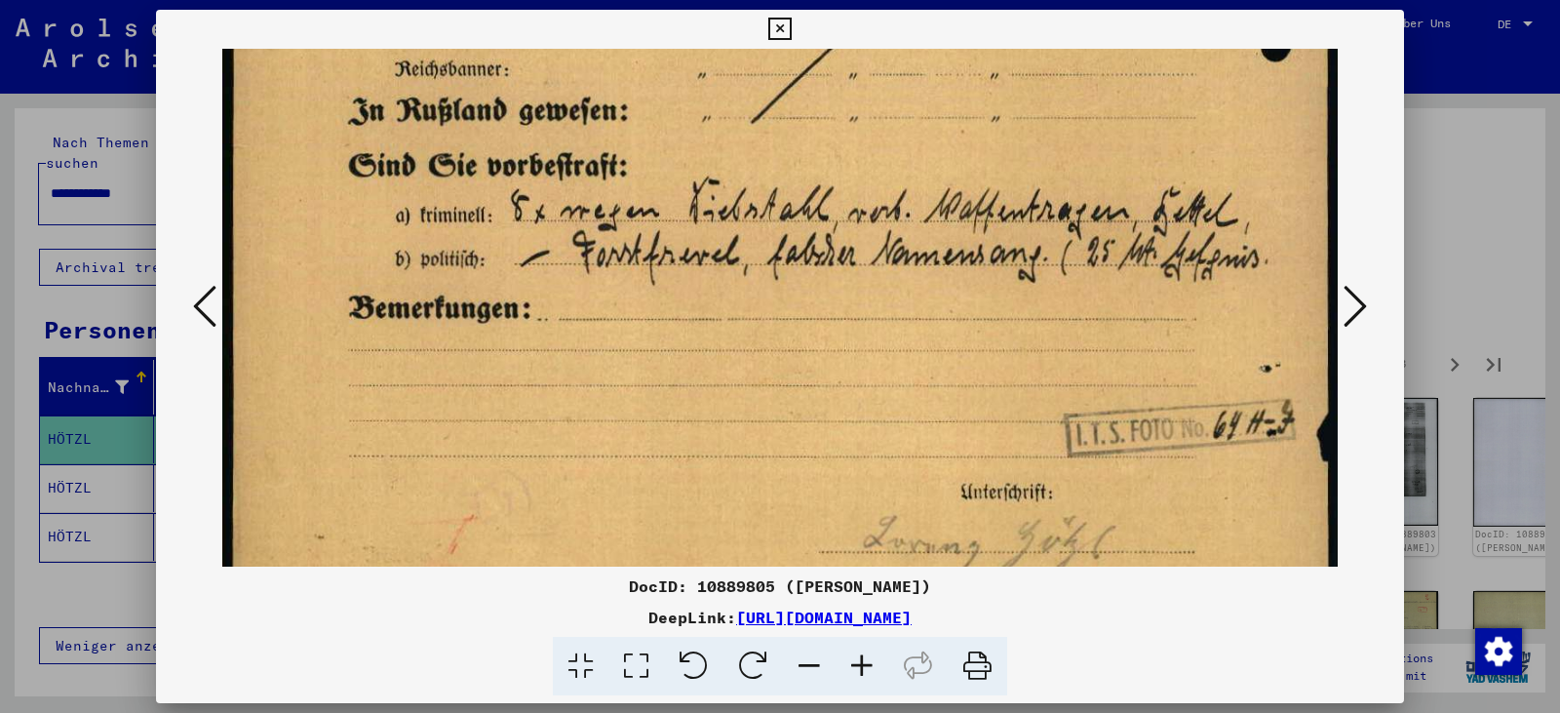
scroll to position [0, 0]
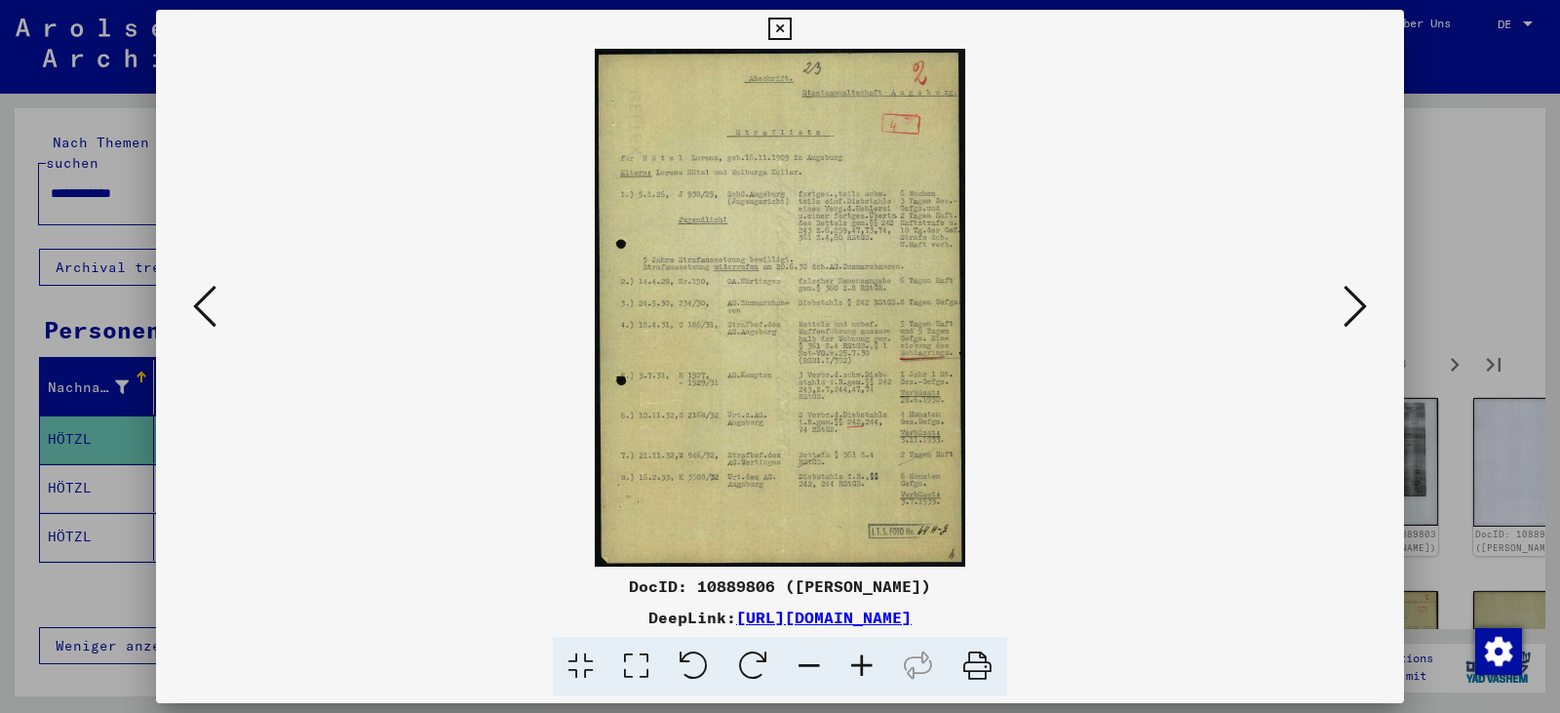
click at [1347, 304] on icon at bounding box center [1354, 306] width 23 height 47
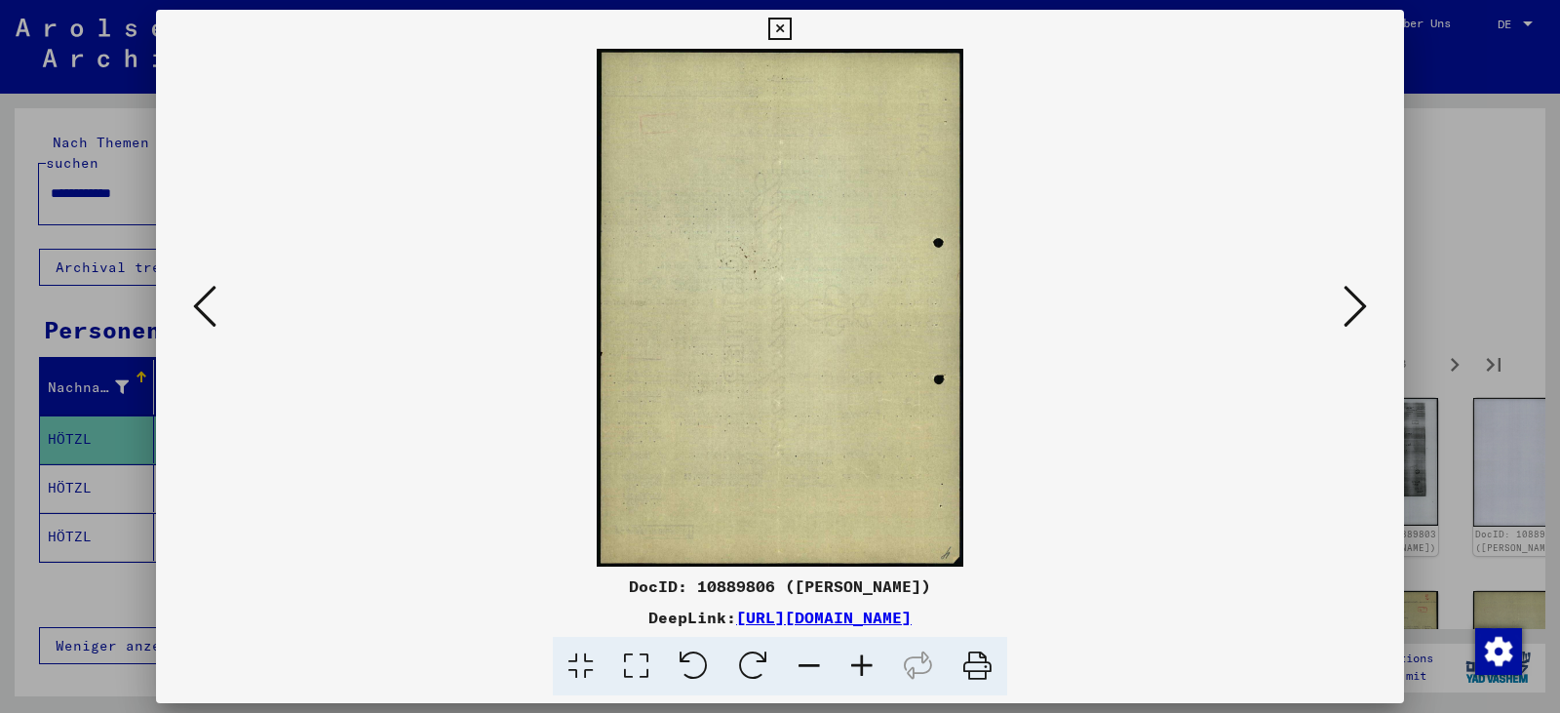
click at [1347, 304] on icon at bounding box center [1354, 306] width 23 height 47
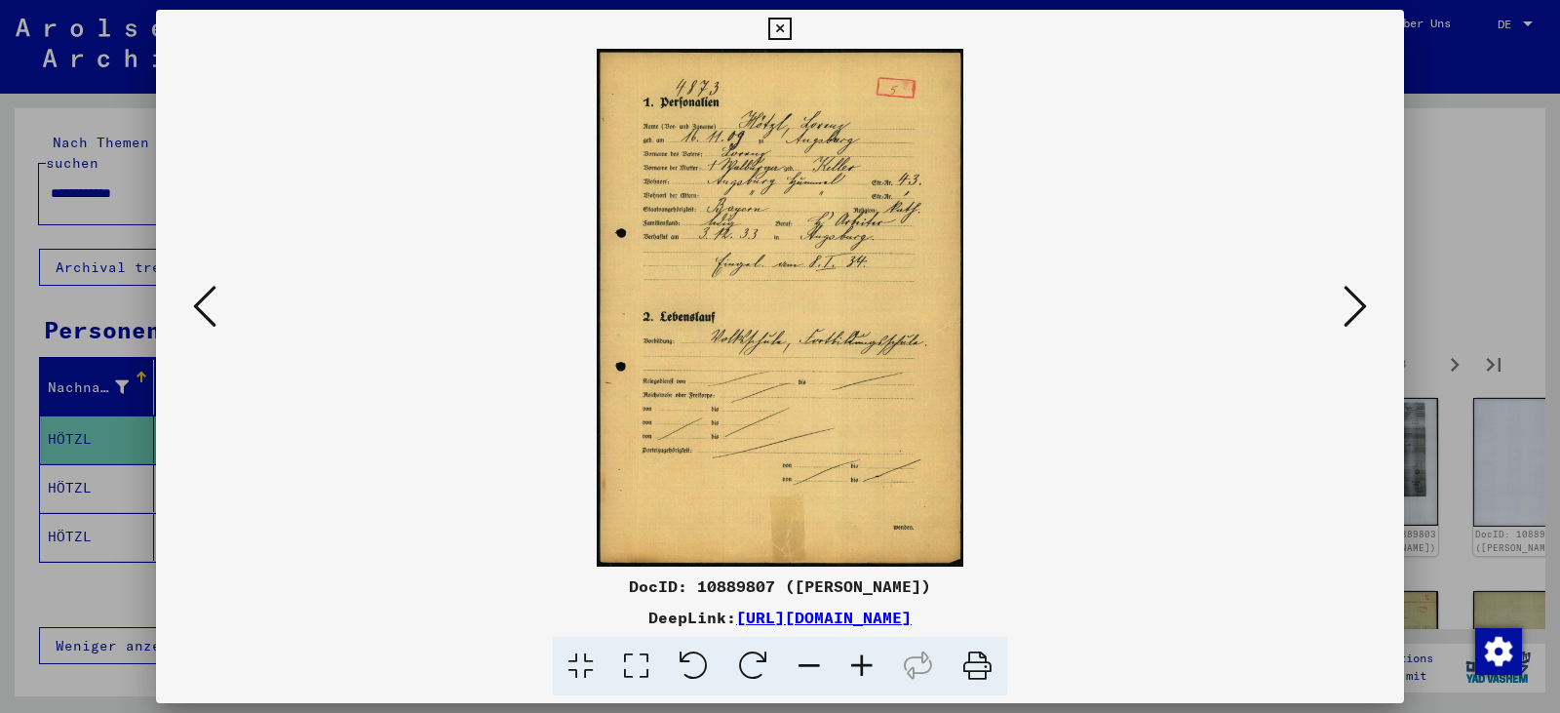
click at [637, 678] on icon at bounding box center [636, 666] width 56 height 59
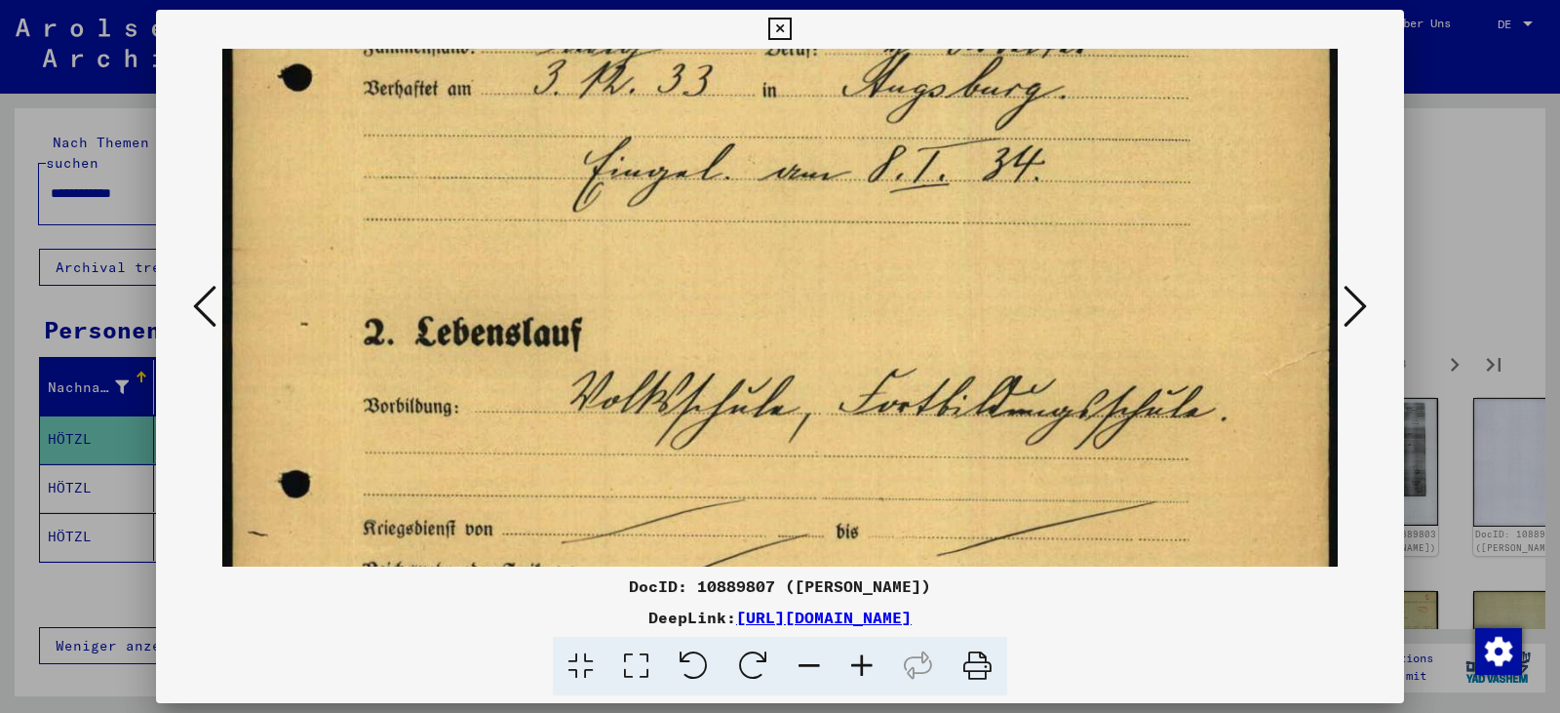
scroll to position [620, 0]
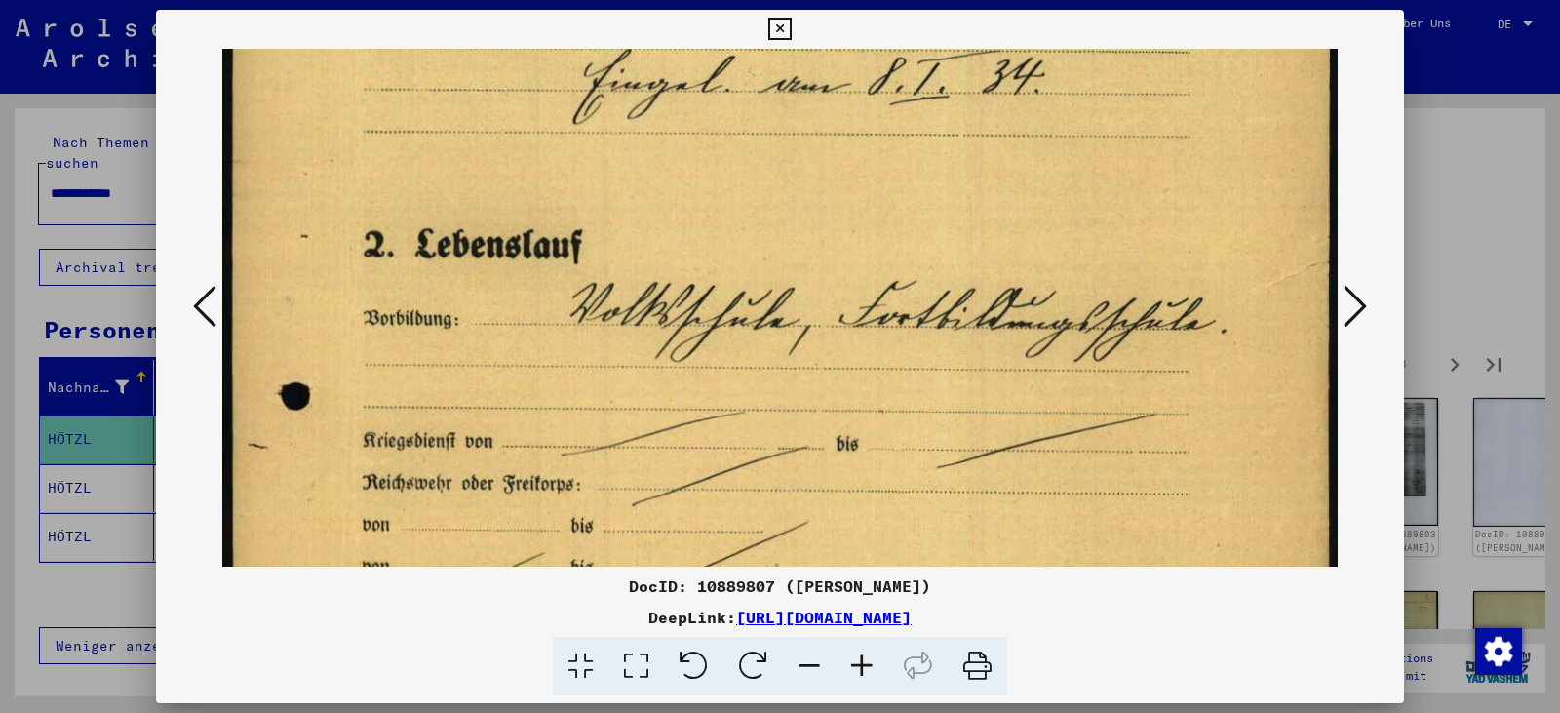
drag, startPoint x: 664, startPoint y: 550, endPoint x: 640, endPoint y: -70, distance: 620.4
click at [640, 0] on html "**********" at bounding box center [780, 356] width 1560 height 713
drag, startPoint x: 975, startPoint y: 666, endPoint x: 1123, endPoint y: 624, distance: 154.0
click at [975, 666] on icon at bounding box center [976, 666] width 59 height 59
click at [1353, 319] on icon at bounding box center [1354, 306] width 23 height 47
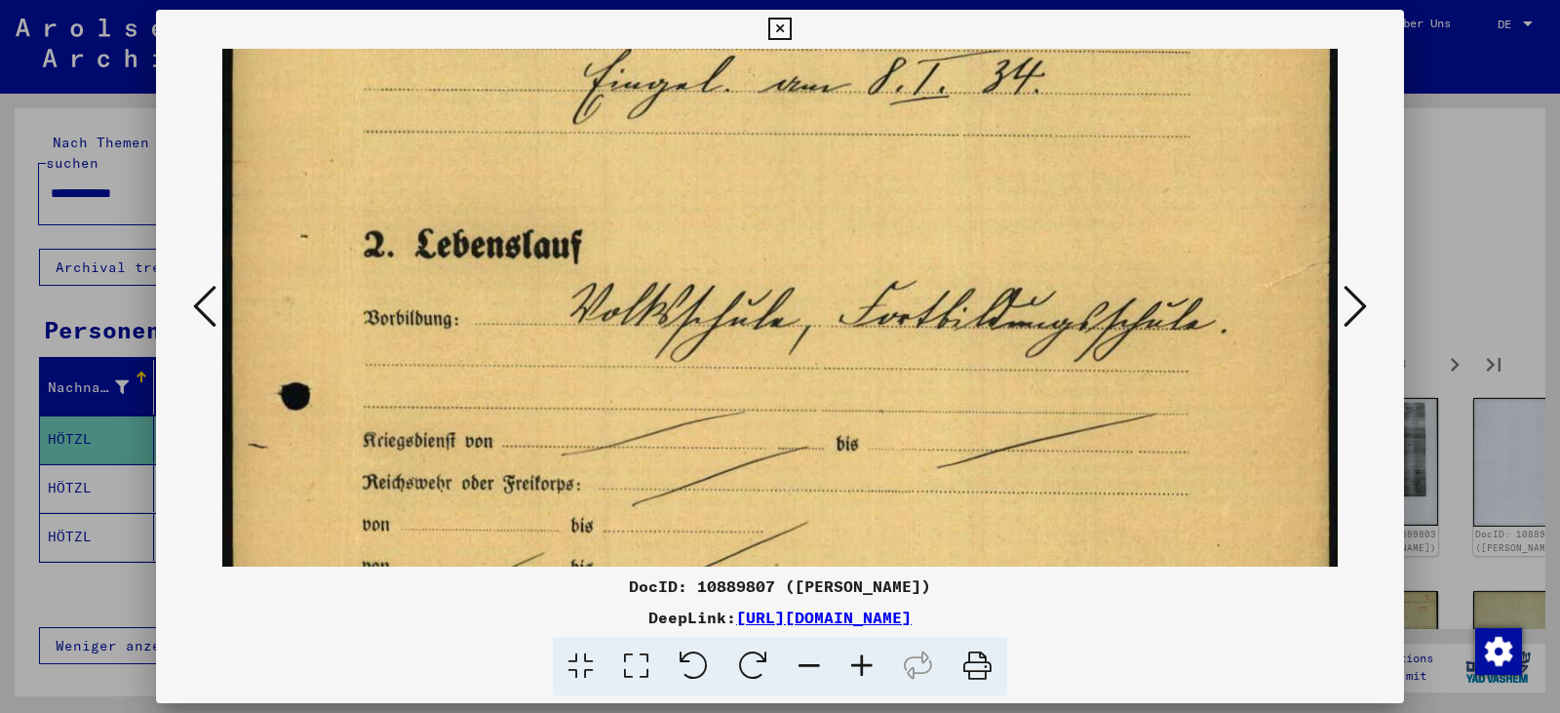
scroll to position [0, 0]
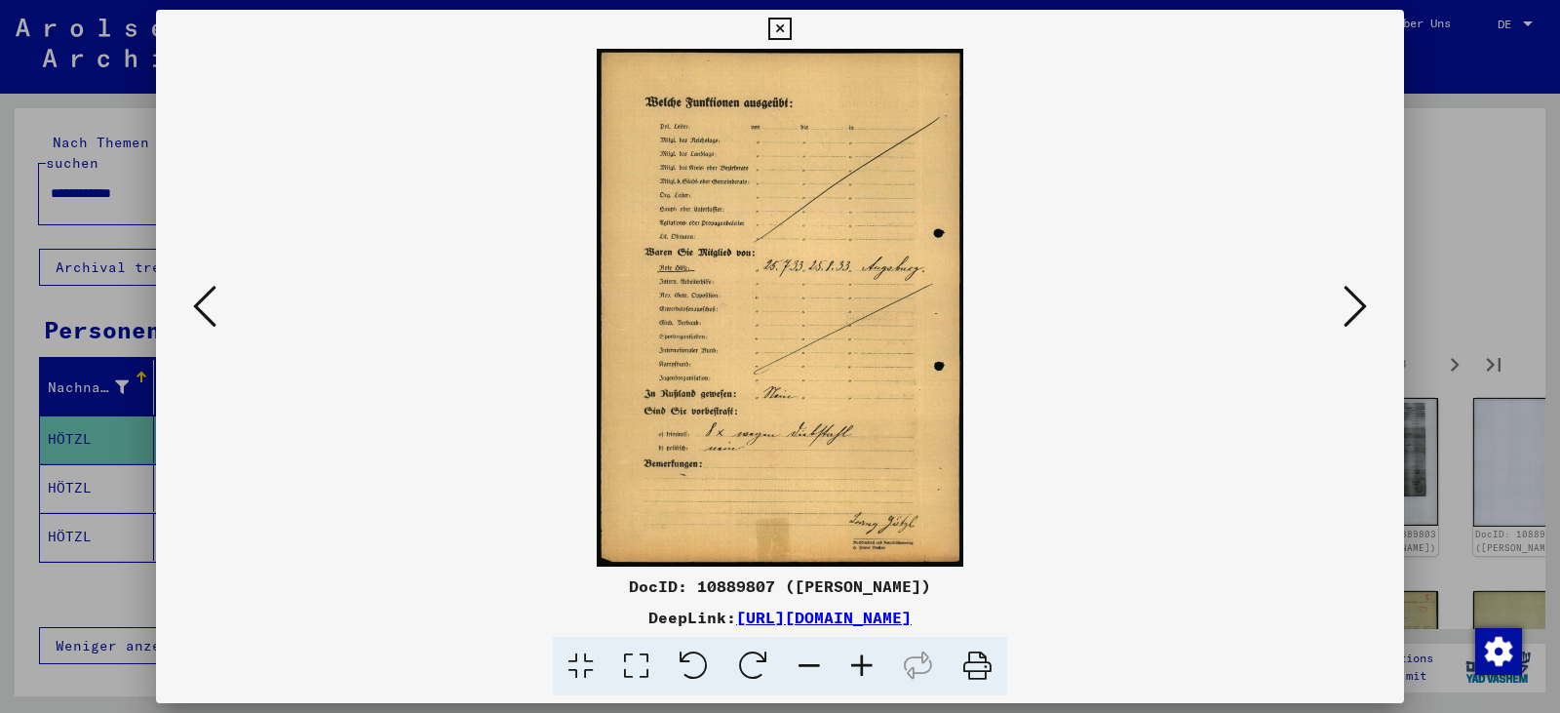
click at [1353, 319] on icon at bounding box center [1354, 306] width 23 height 47
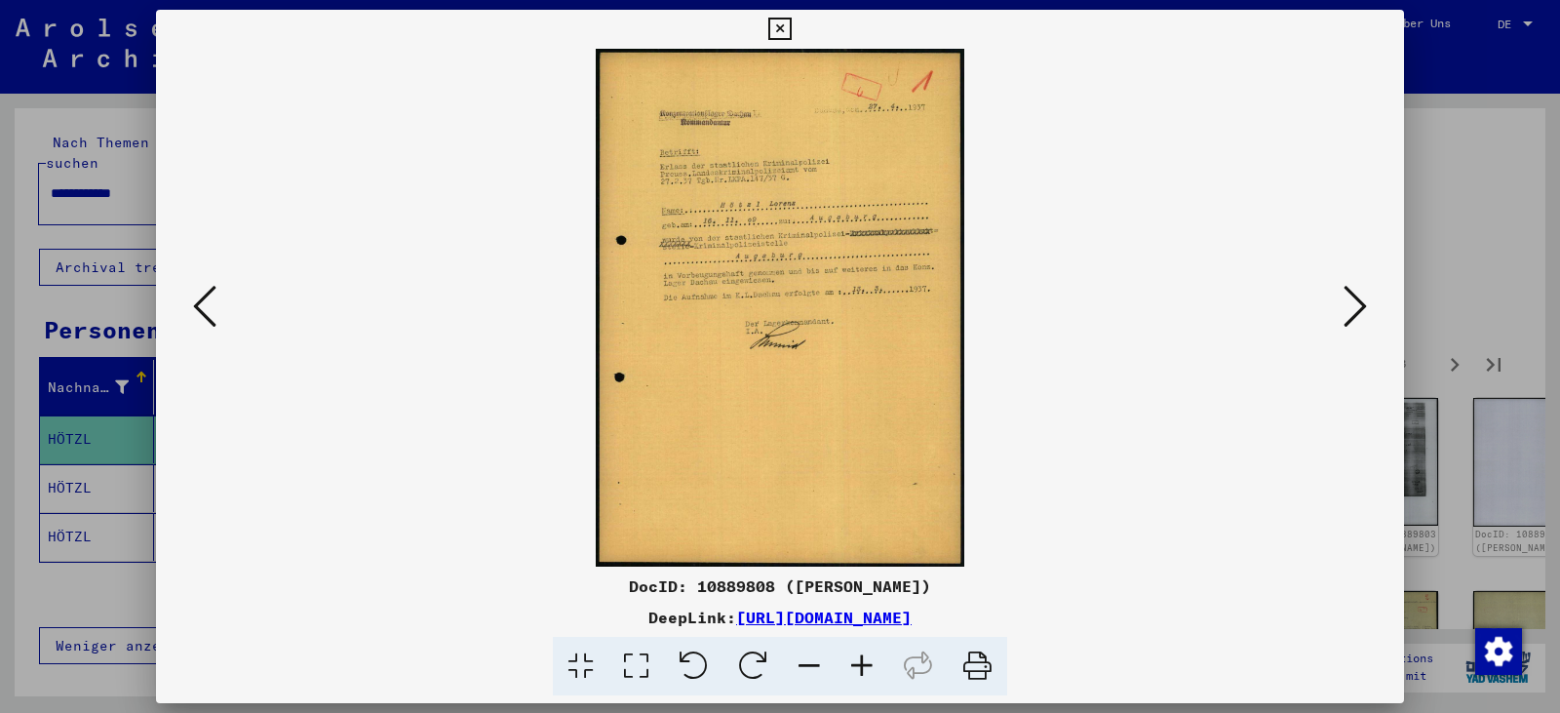
click at [638, 665] on icon at bounding box center [636, 666] width 56 height 59
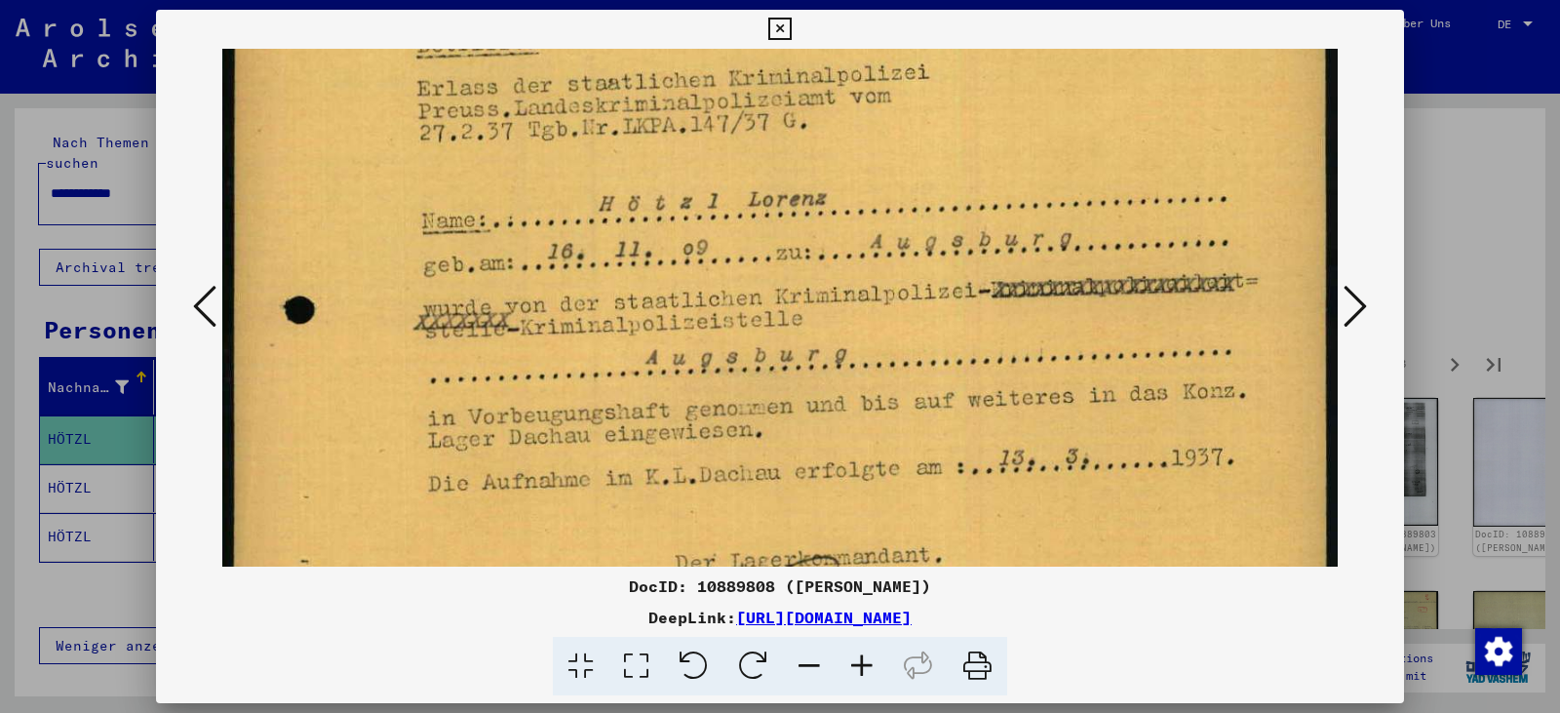
scroll to position [321, 0]
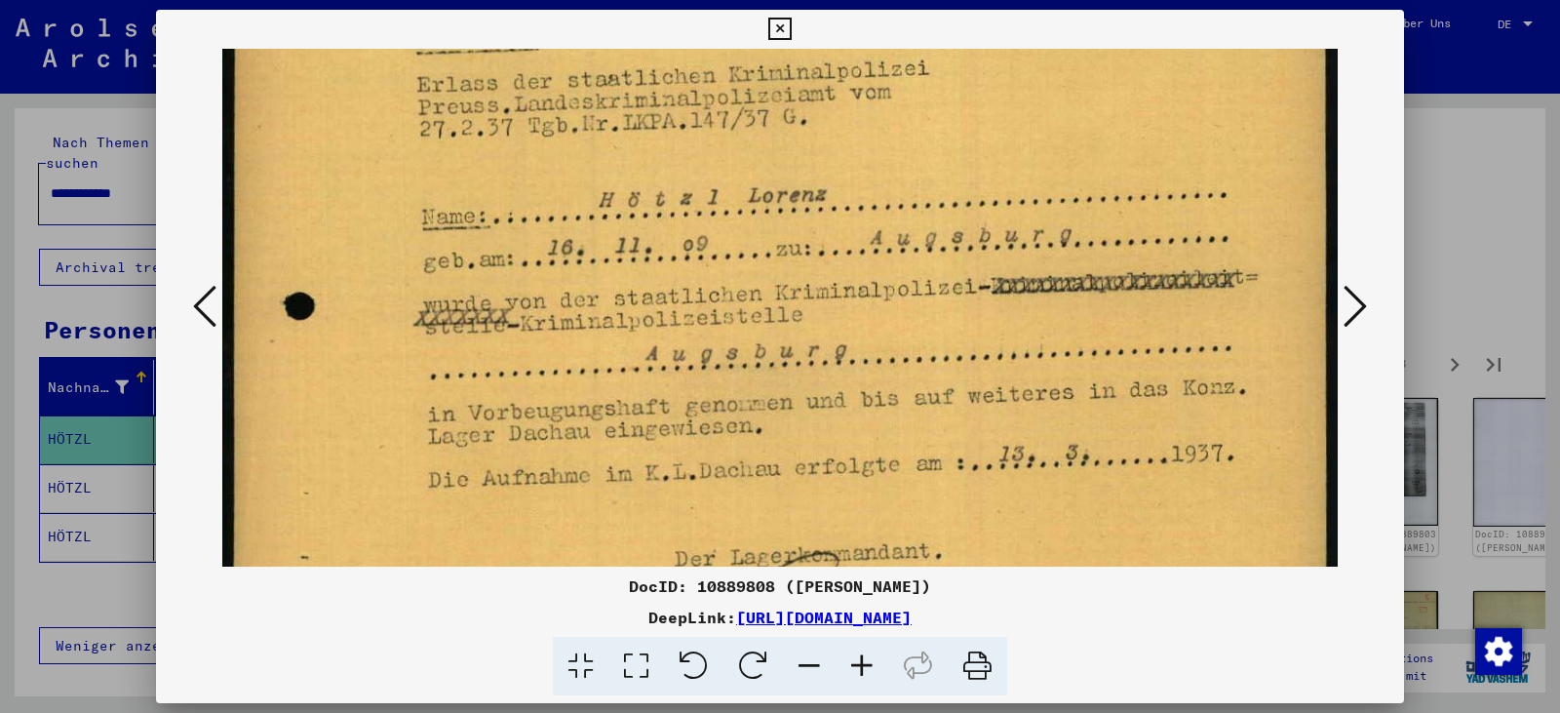
drag, startPoint x: 658, startPoint y: 549, endPoint x: 673, endPoint y: 228, distance: 321.0
click at [673, 228] on img at bounding box center [779, 509] width 1115 height 1563
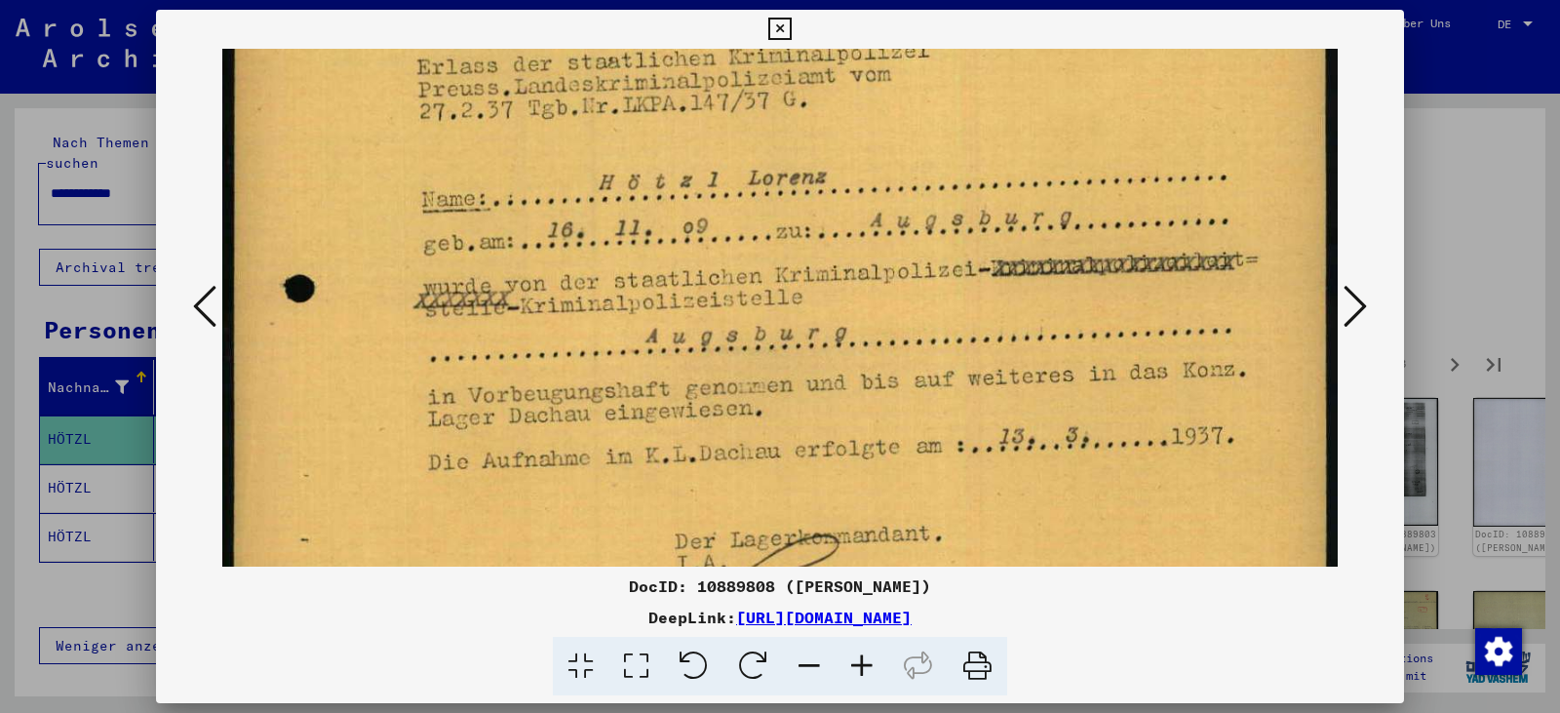
scroll to position [340, 0]
drag, startPoint x: 941, startPoint y: 287, endPoint x: 955, endPoint y: 267, distance: 24.4
click at [955, 267] on img at bounding box center [779, 490] width 1115 height 1563
drag, startPoint x: 982, startPoint y: 659, endPoint x: 1138, endPoint y: 626, distance: 159.4
click at [982, 657] on icon at bounding box center [976, 666] width 59 height 59
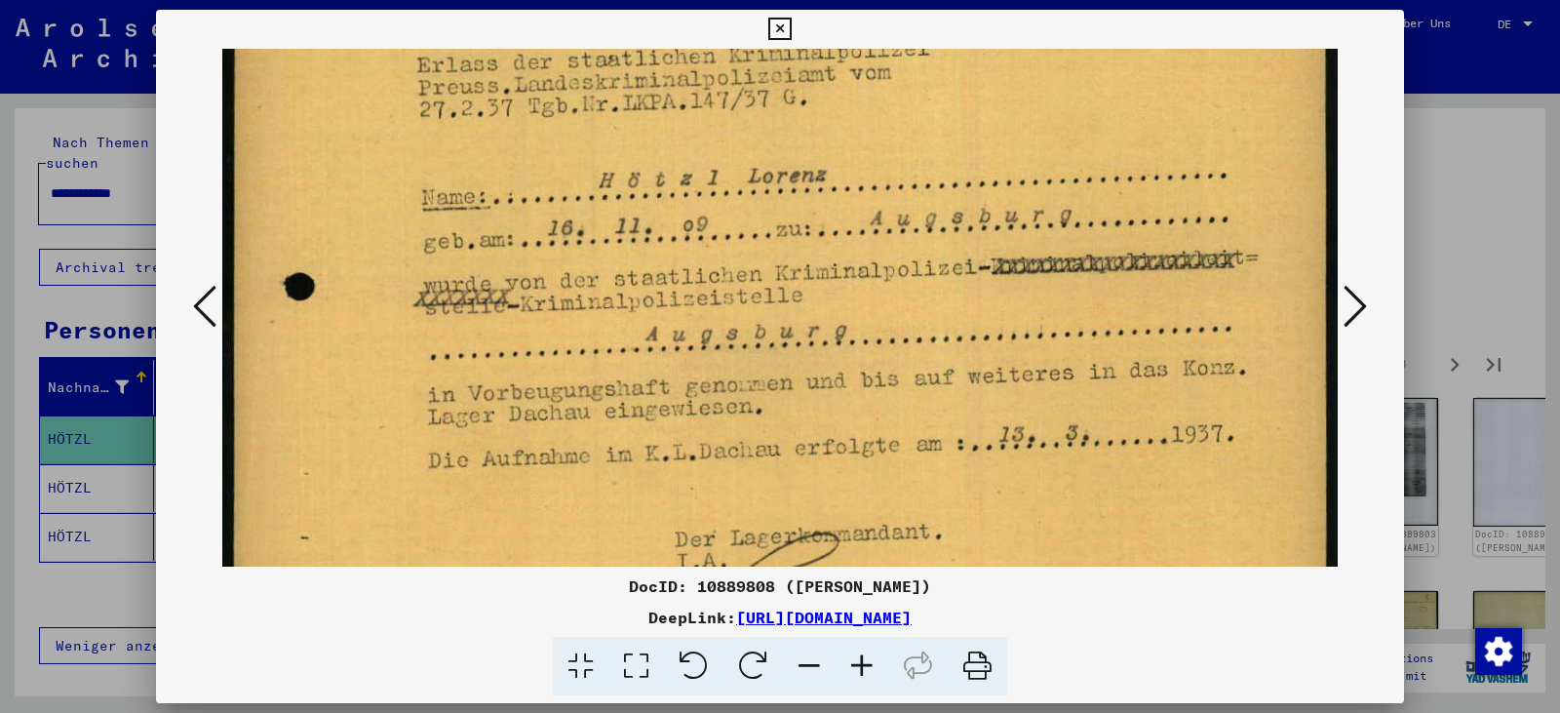
click at [1356, 315] on icon at bounding box center [1354, 306] width 23 height 47
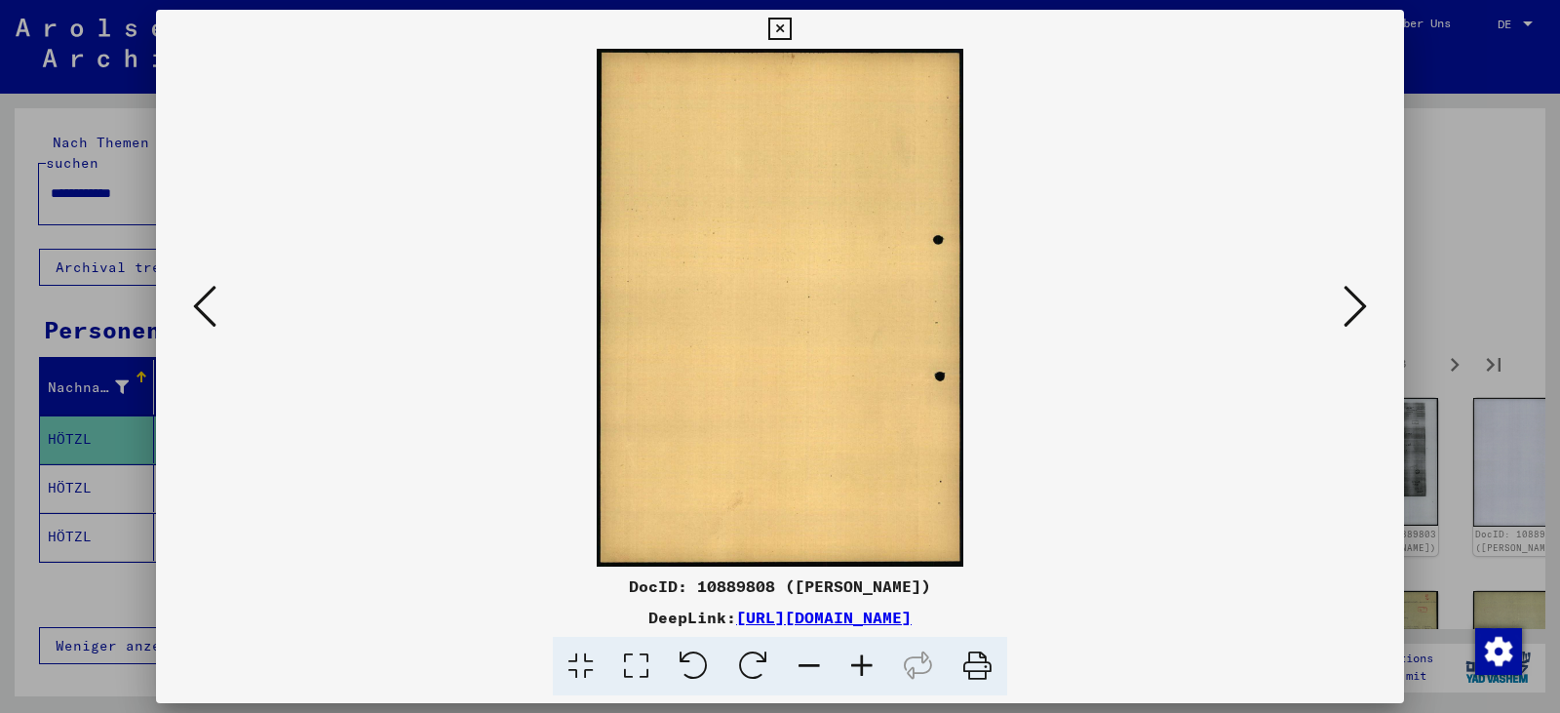
click at [1356, 315] on icon at bounding box center [1354, 306] width 23 height 47
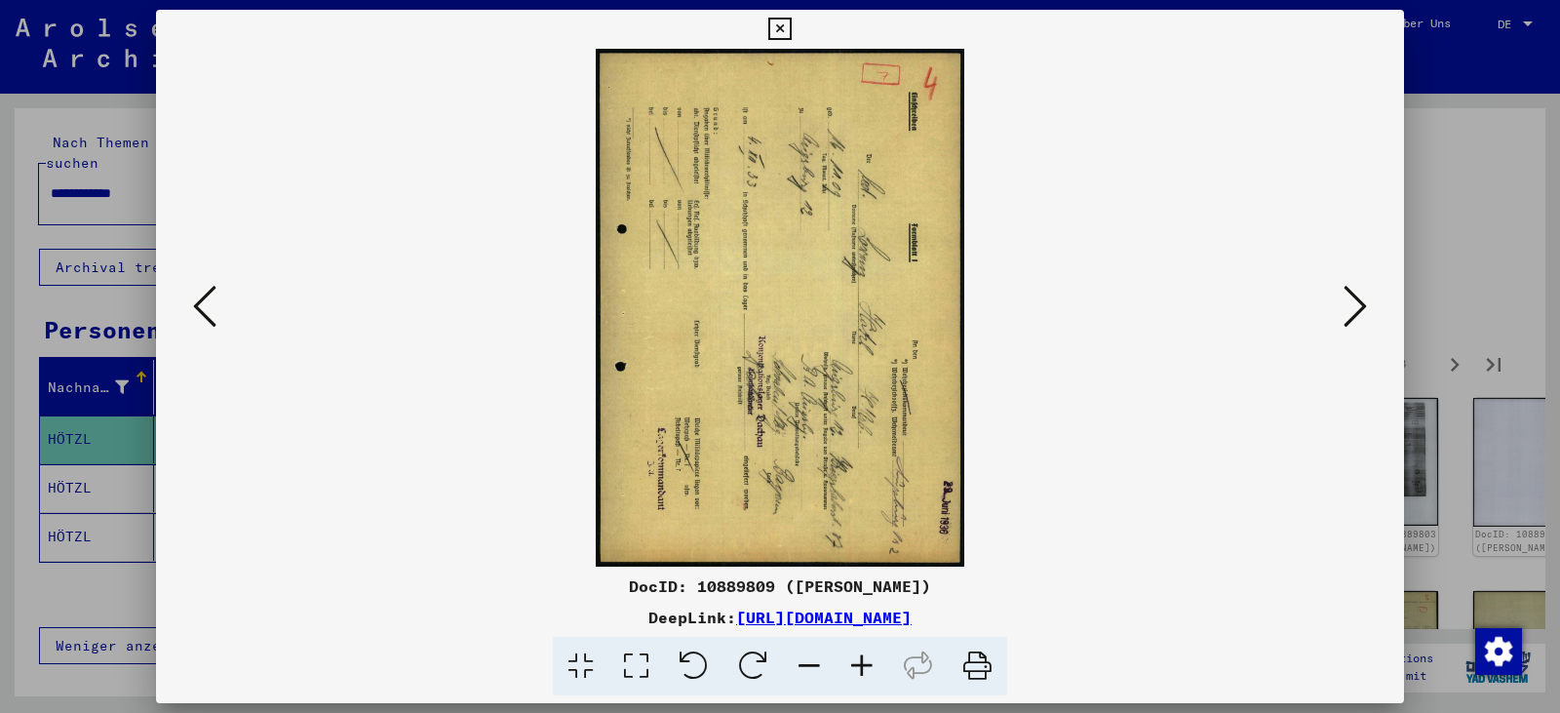
click at [697, 667] on icon at bounding box center [693, 666] width 59 height 59
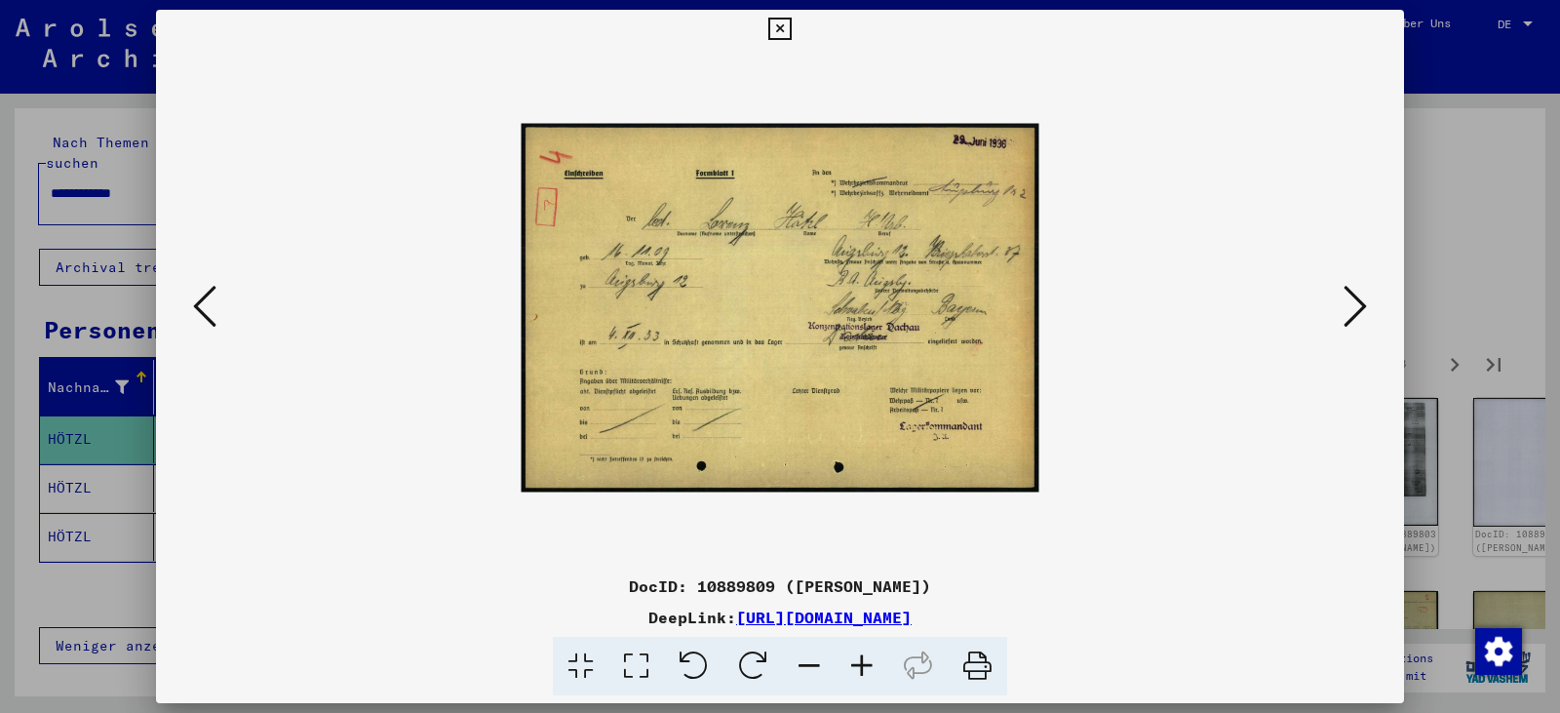
click at [649, 668] on icon at bounding box center [636, 666] width 56 height 59
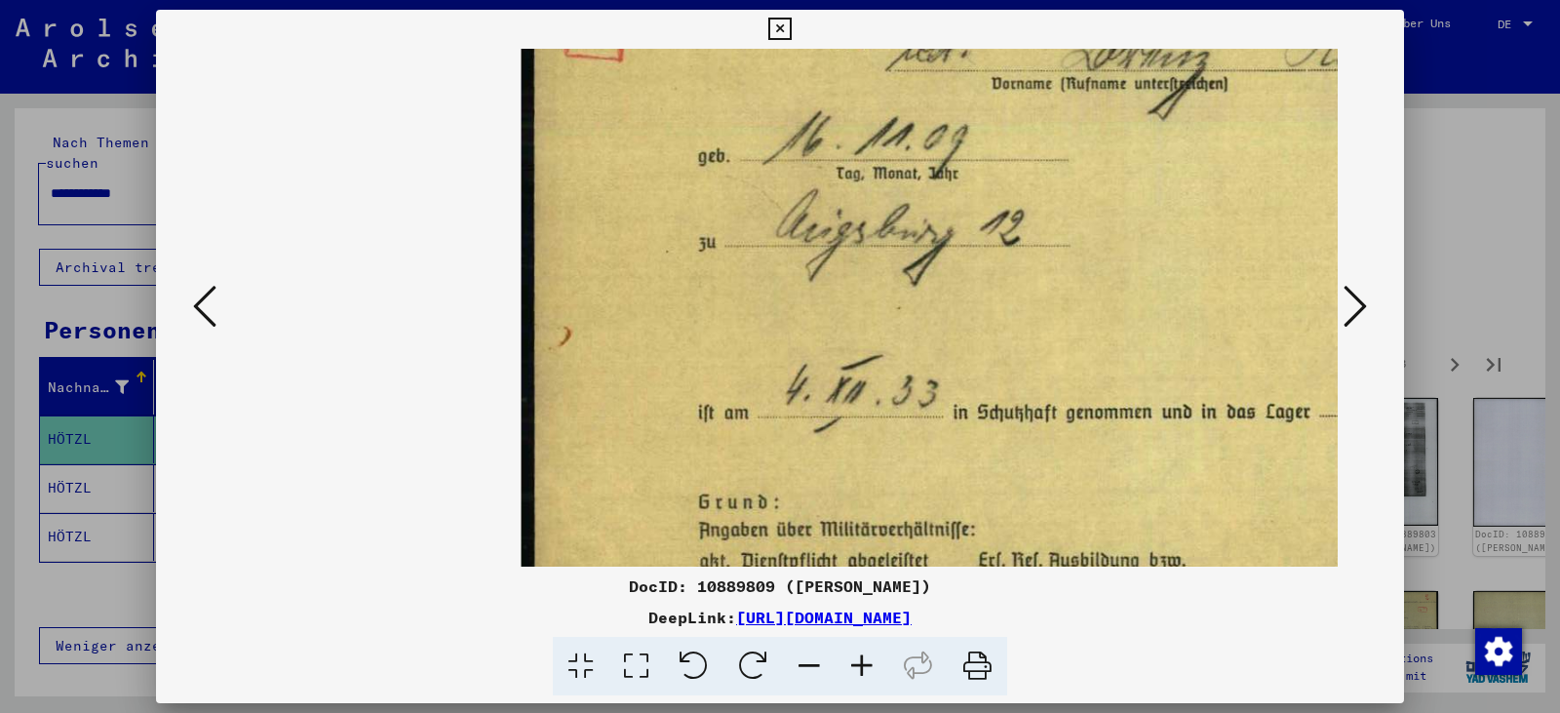
scroll to position [1, 0]
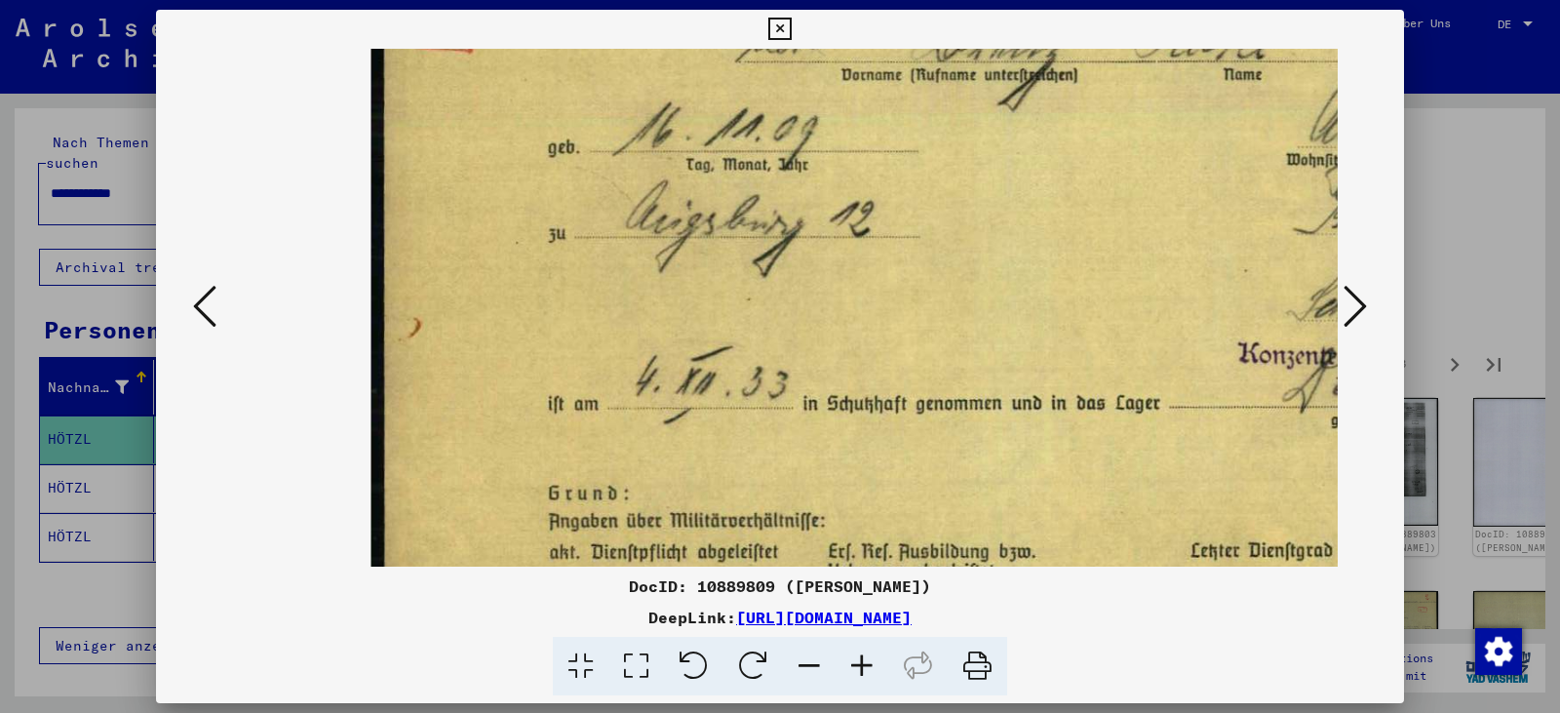
drag, startPoint x: 963, startPoint y: 457, endPoint x: 817, endPoint y: 411, distance: 153.2
click at [816, 427] on img at bounding box center [1152, 298] width 1563 height 1115
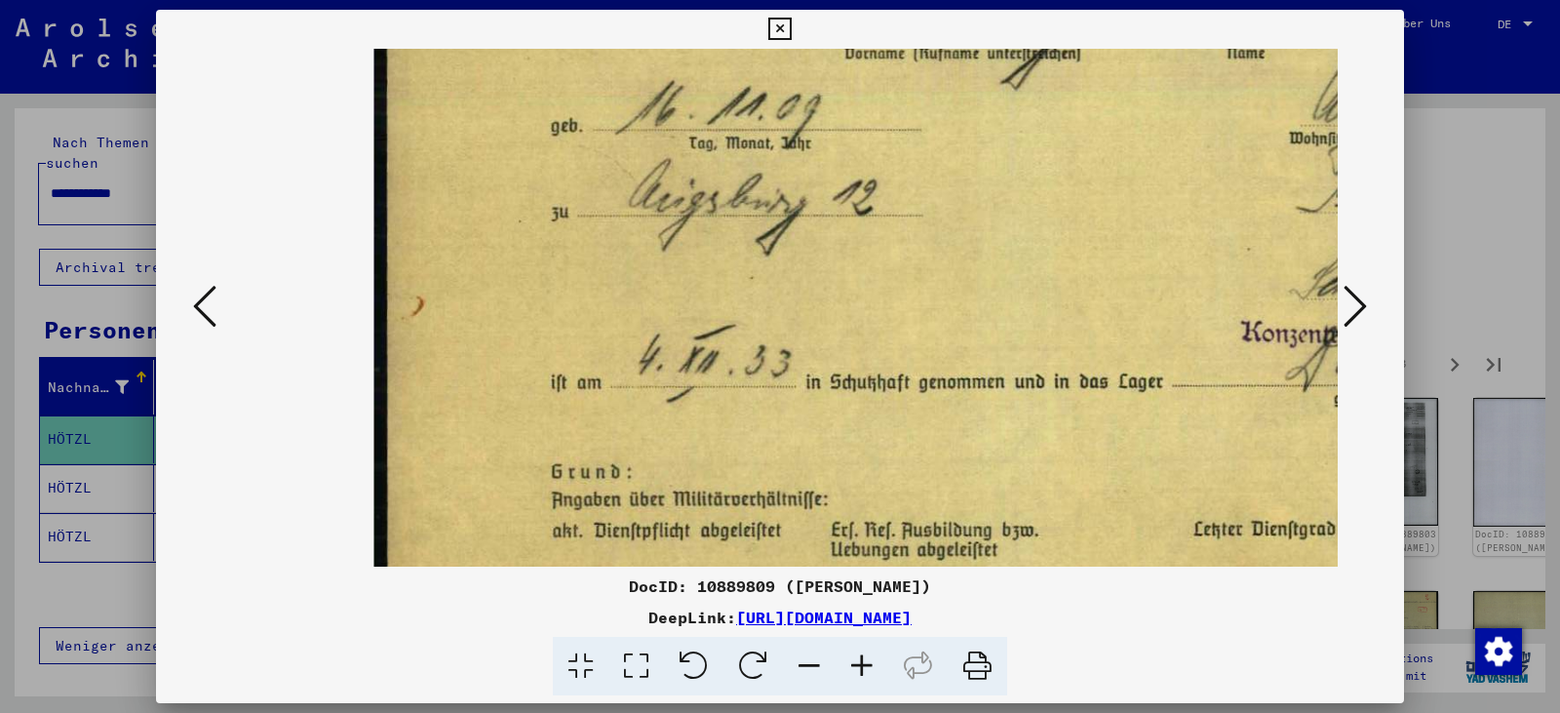
scroll to position [31, 153]
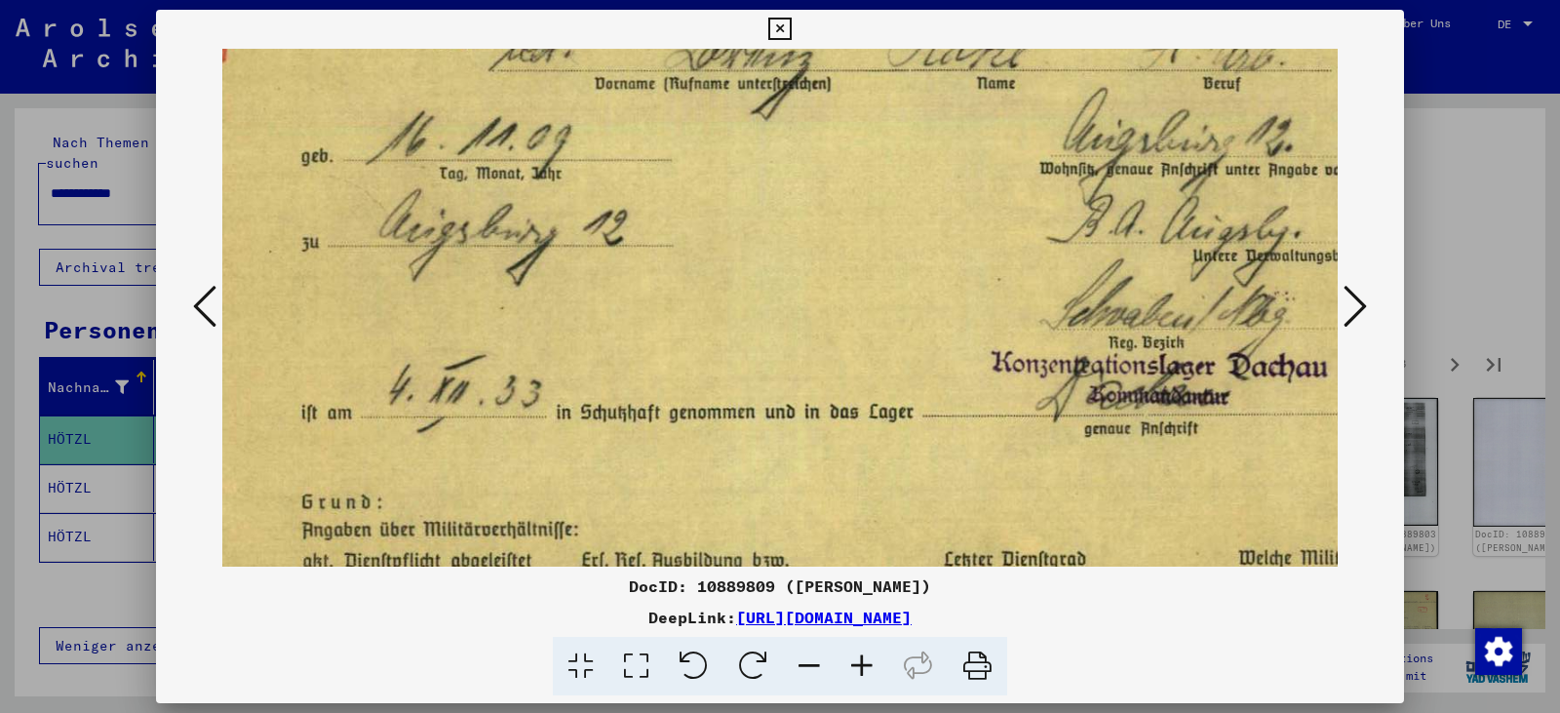
drag, startPoint x: 819, startPoint y: 457, endPoint x: 570, endPoint y: 658, distance: 319.5
click at [570, 658] on div "DocID: 10889809 ([PERSON_NAME]) DeepLink: [URL][DOMAIN_NAME]" at bounding box center [780, 353] width 1248 height 686
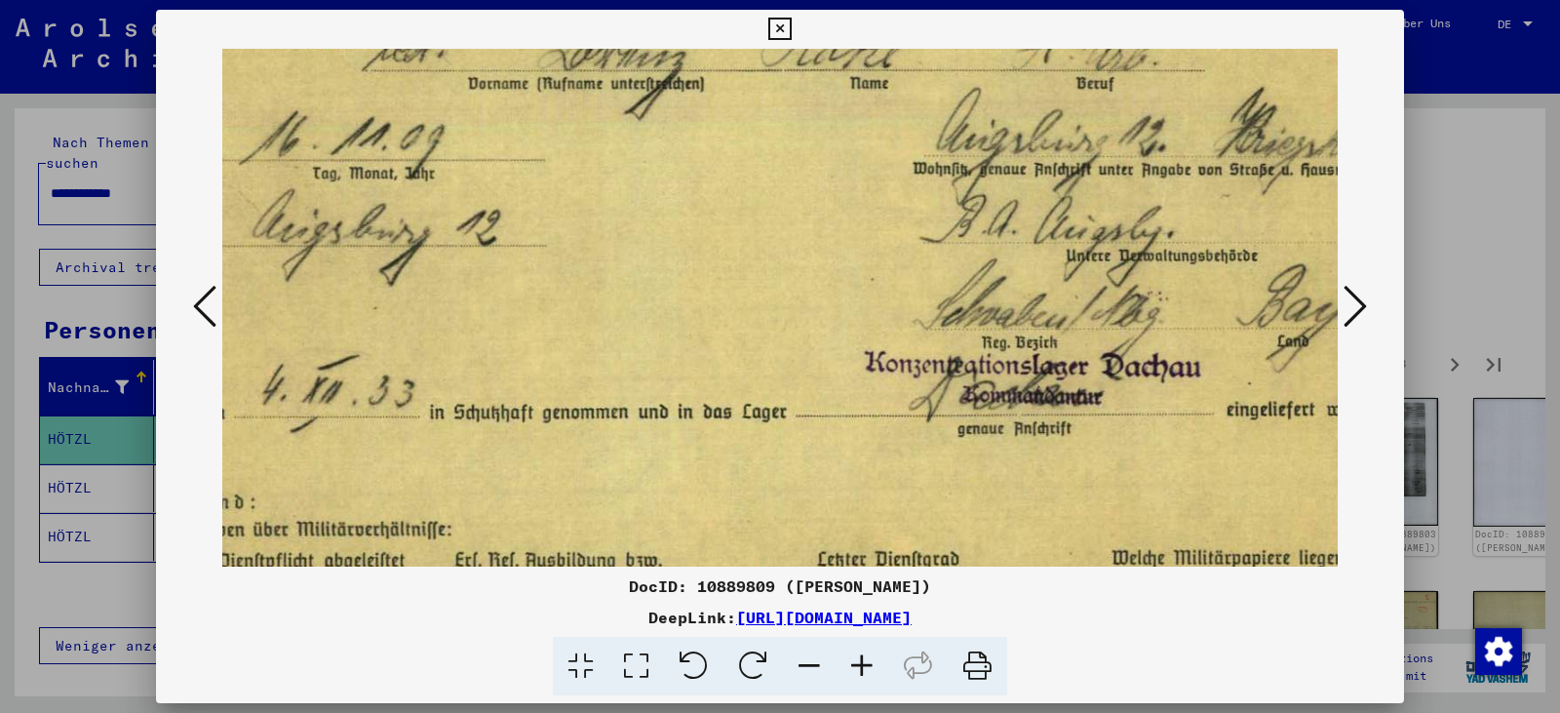
scroll to position [0, 647]
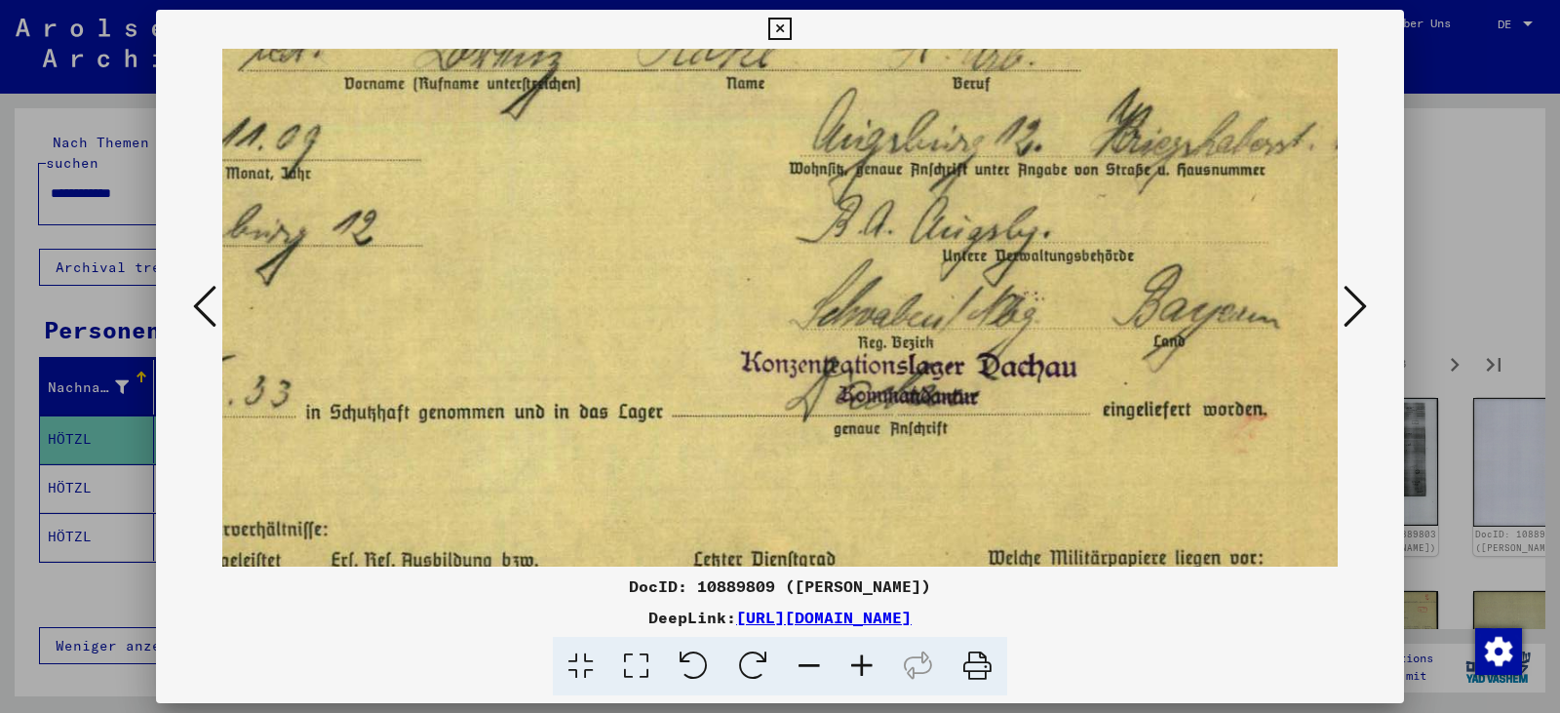
drag, startPoint x: 843, startPoint y: 344, endPoint x: 593, endPoint y: 386, distance: 254.0
click at [593, 386] on img at bounding box center [655, 306] width 1563 height 1115
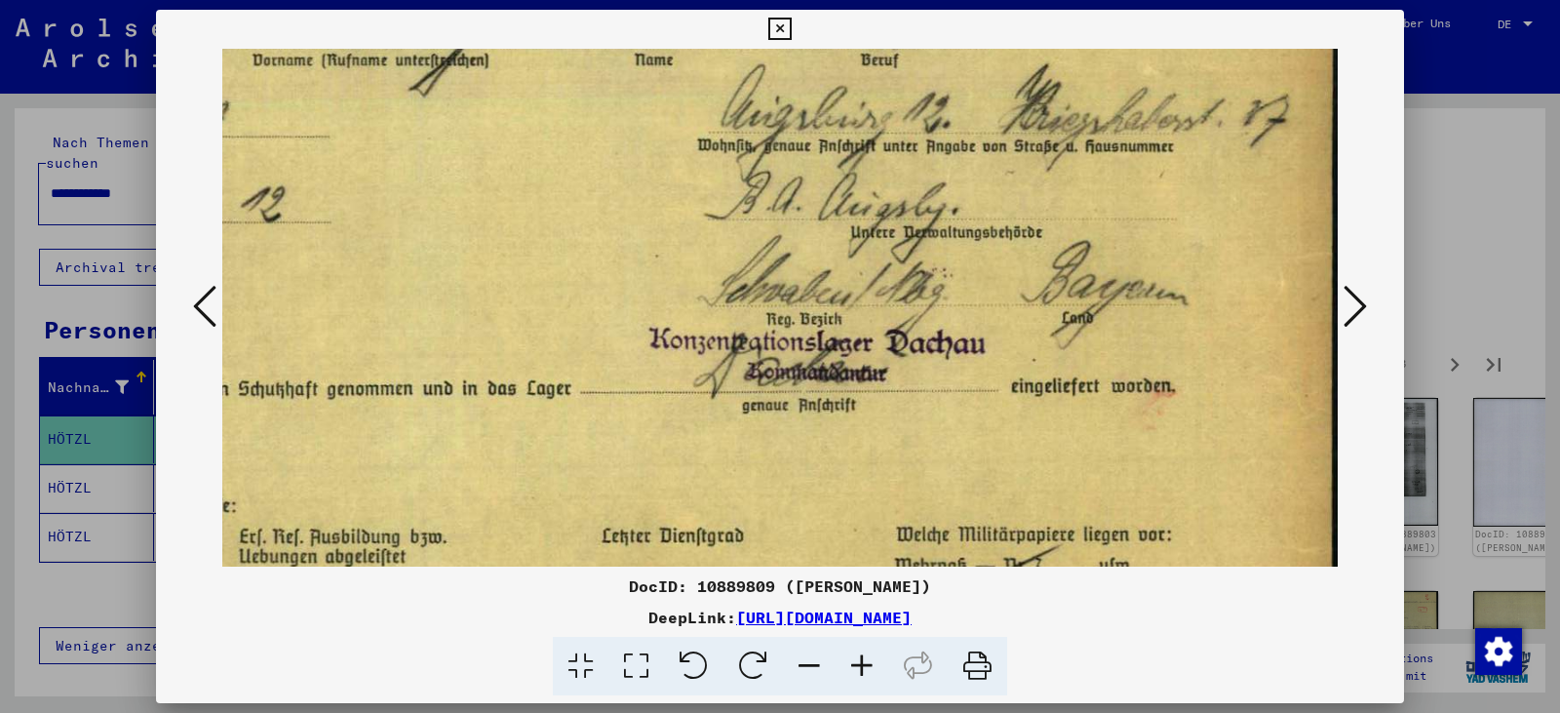
scroll to position [42, 748]
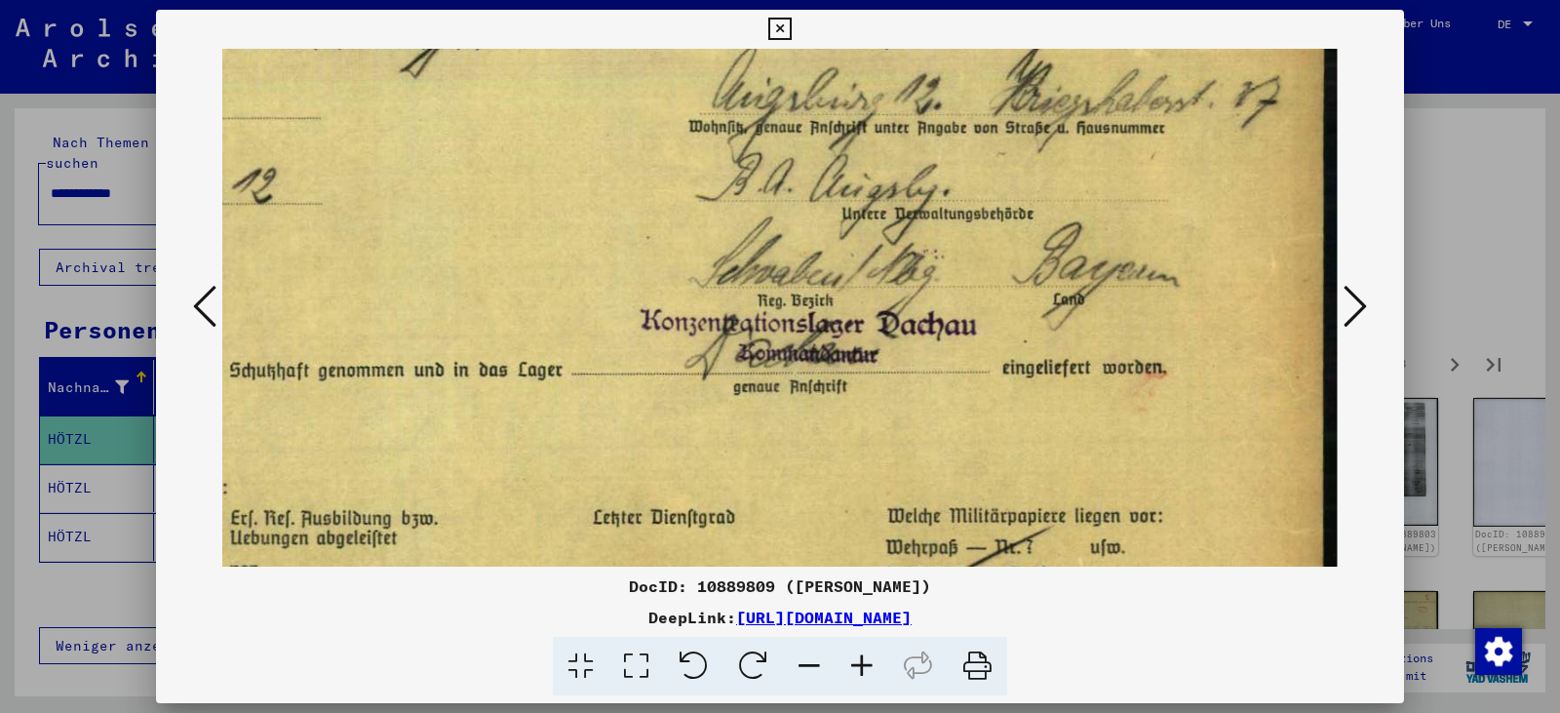
drag, startPoint x: 644, startPoint y: 233, endPoint x: 353, endPoint y: 261, distance: 292.8
click at [353, 261] on img at bounding box center [555, 265] width 1563 height 1115
click at [973, 674] on icon at bounding box center [976, 666] width 59 height 59
click at [1354, 305] on icon at bounding box center [1354, 306] width 23 height 47
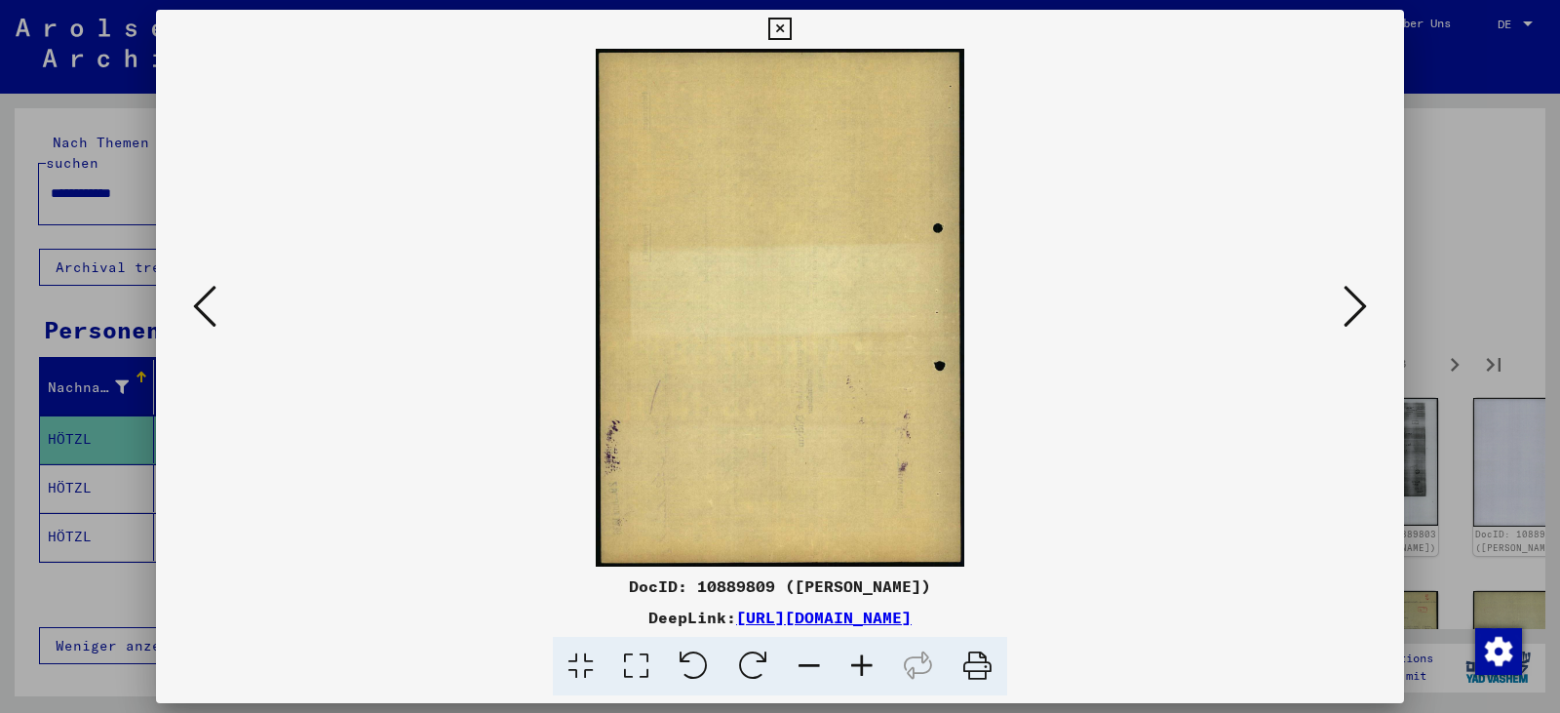
scroll to position [0, 0]
click at [1354, 305] on icon at bounding box center [1354, 306] width 23 height 47
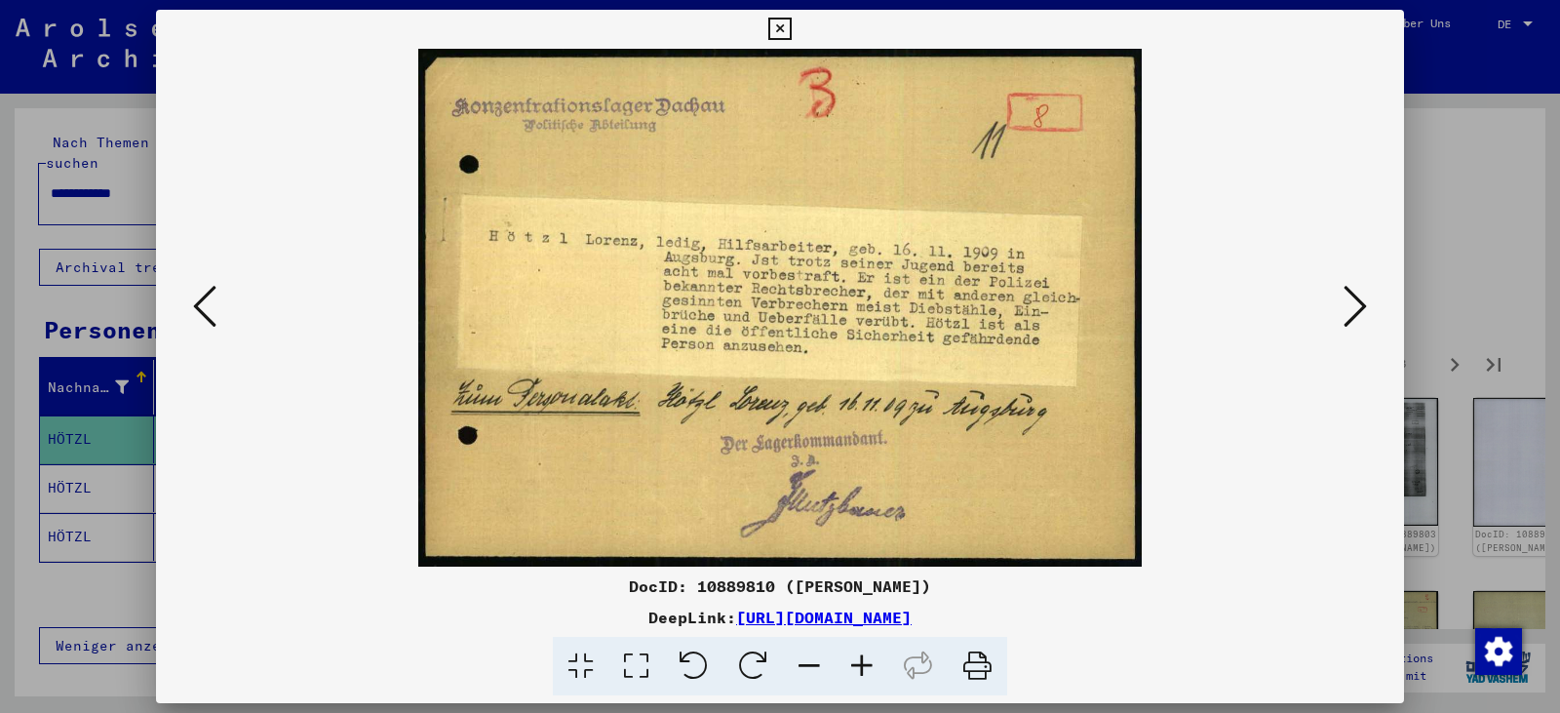
click at [1354, 305] on icon at bounding box center [1354, 306] width 23 height 47
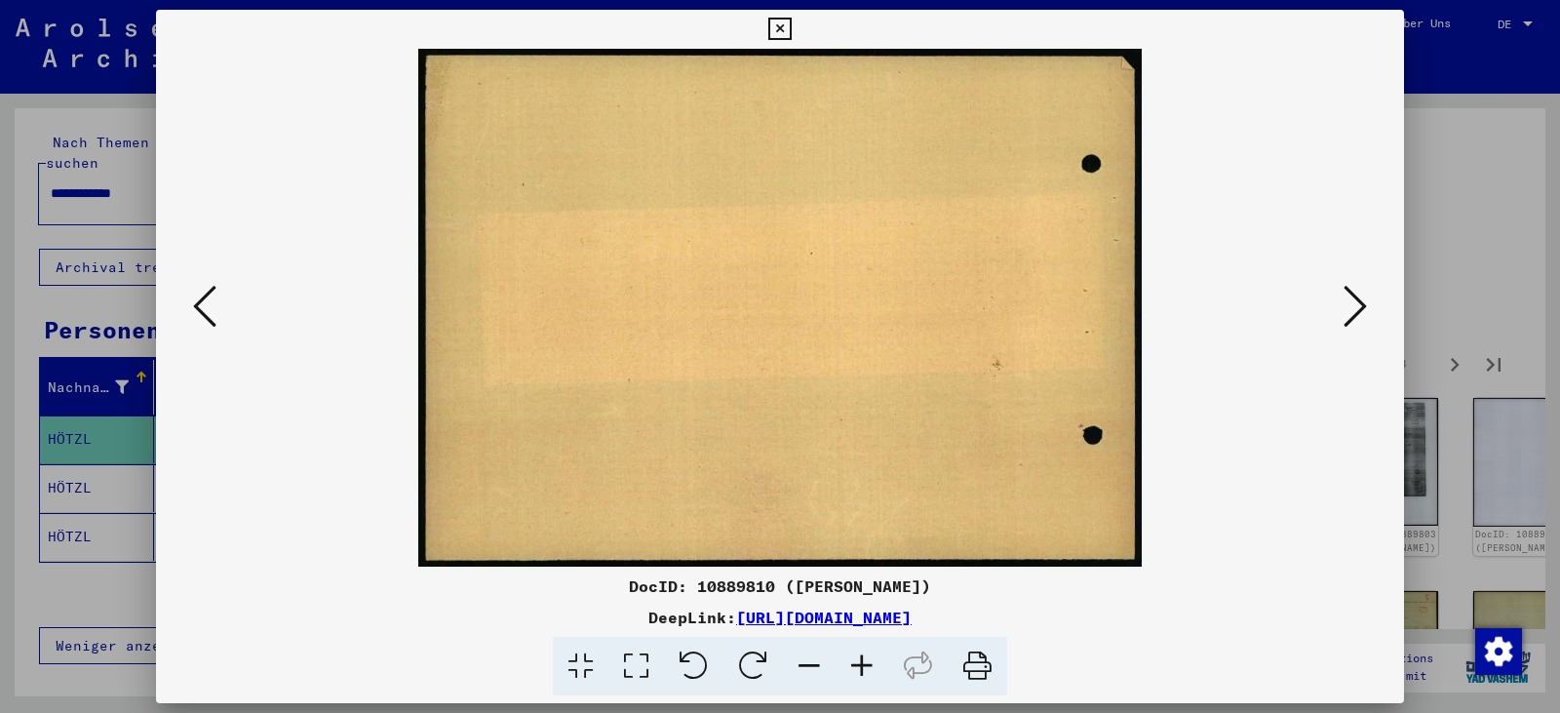
click at [1354, 305] on icon at bounding box center [1354, 306] width 23 height 47
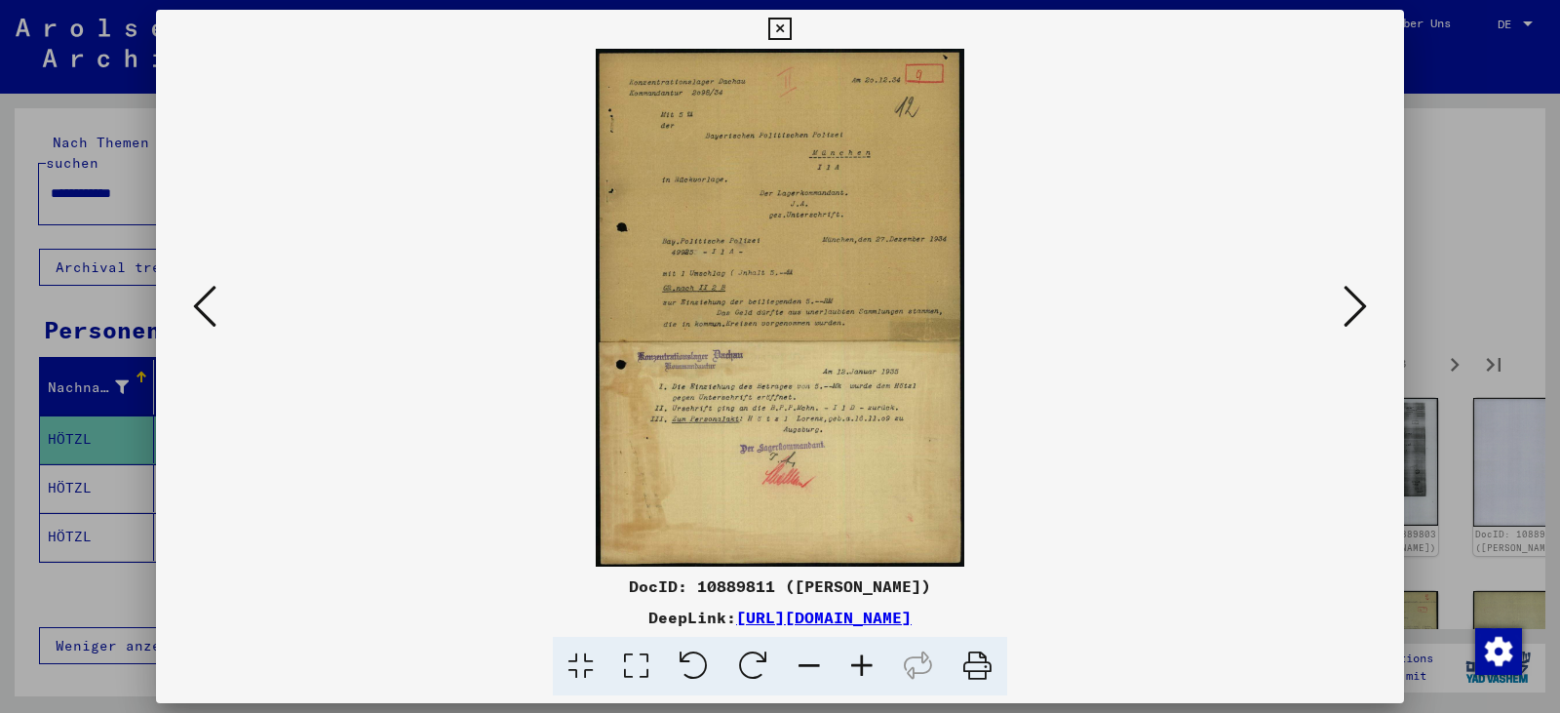
click at [632, 669] on icon at bounding box center [636, 666] width 56 height 59
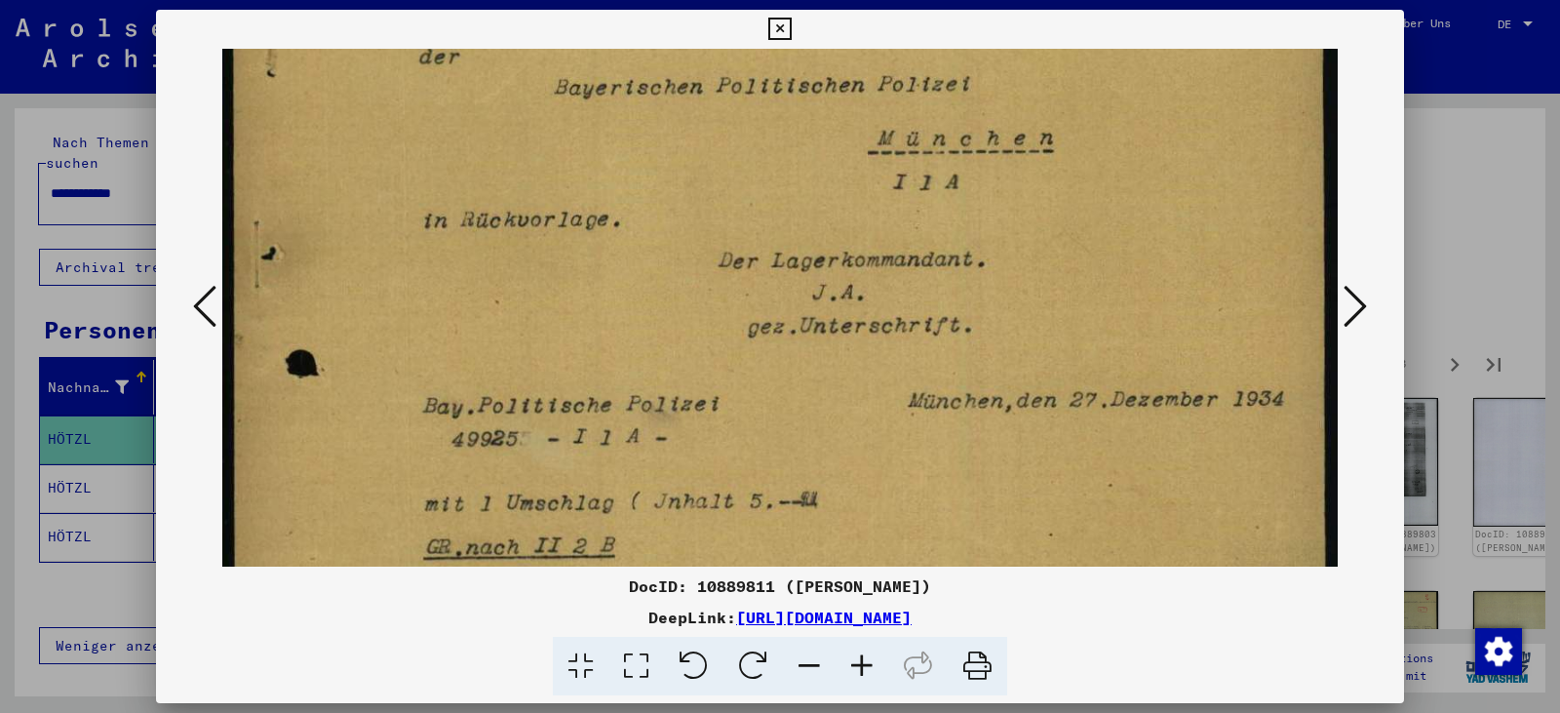
scroll to position [331, 0]
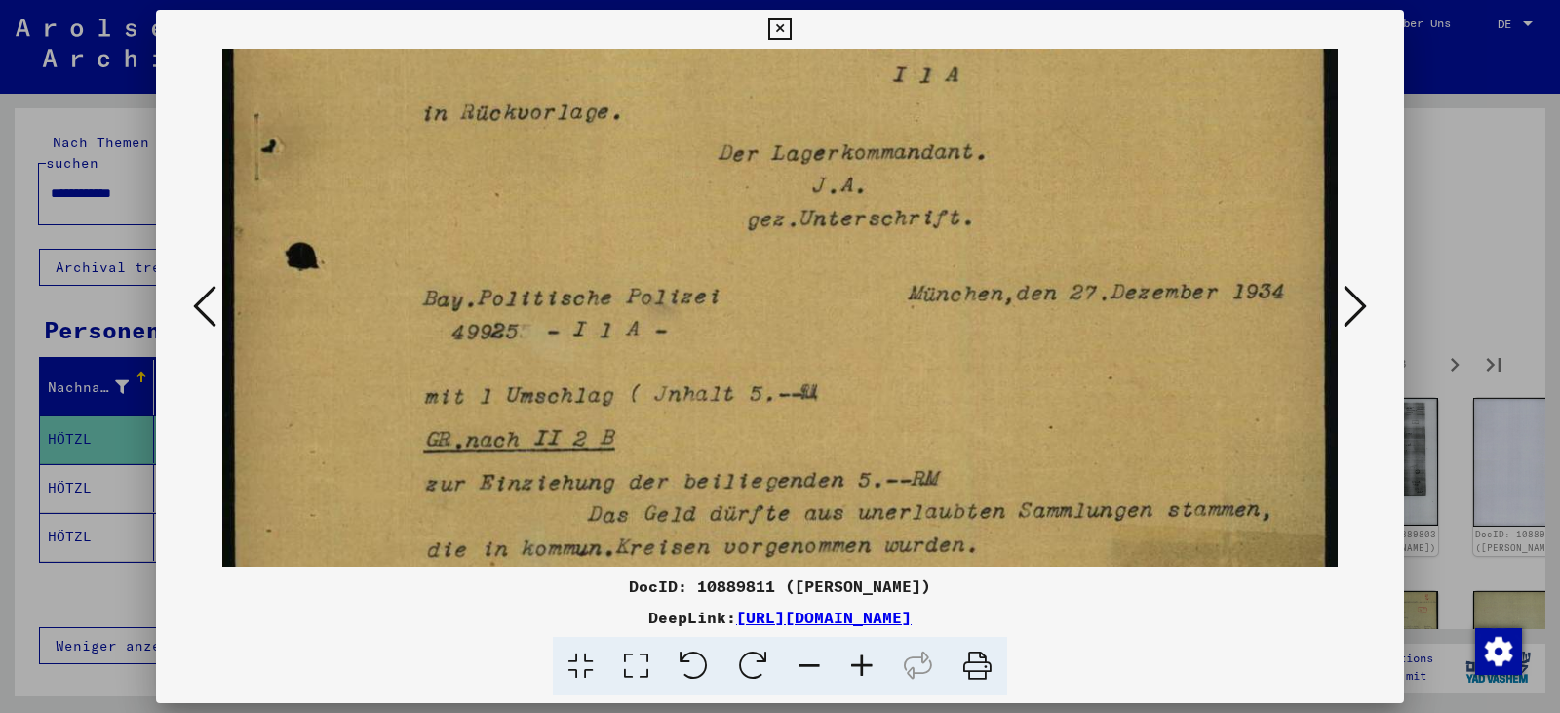
drag, startPoint x: 691, startPoint y: 517, endPoint x: 649, endPoint y: 199, distance: 320.5
click at [649, 199] on img at bounding box center [779, 498] width 1115 height 1563
click at [782, 29] on icon at bounding box center [779, 29] width 22 height 23
